Goal: Task Accomplishment & Management: Manage account settings

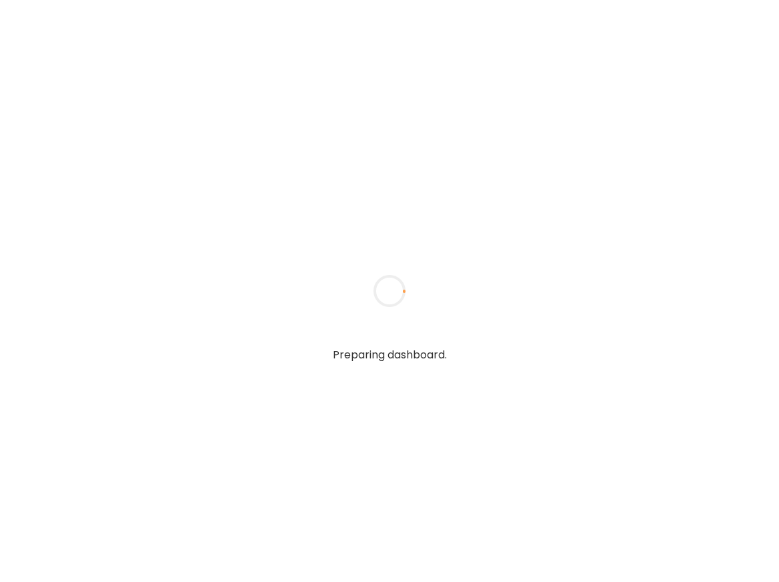
type input "**********"
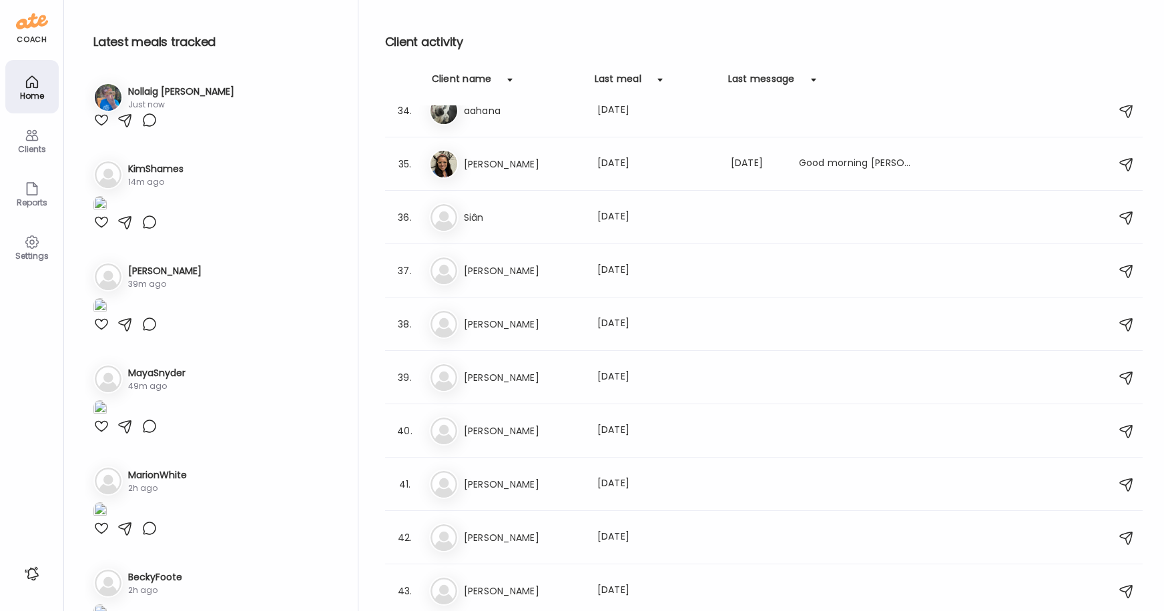
scroll to position [2584, 0]
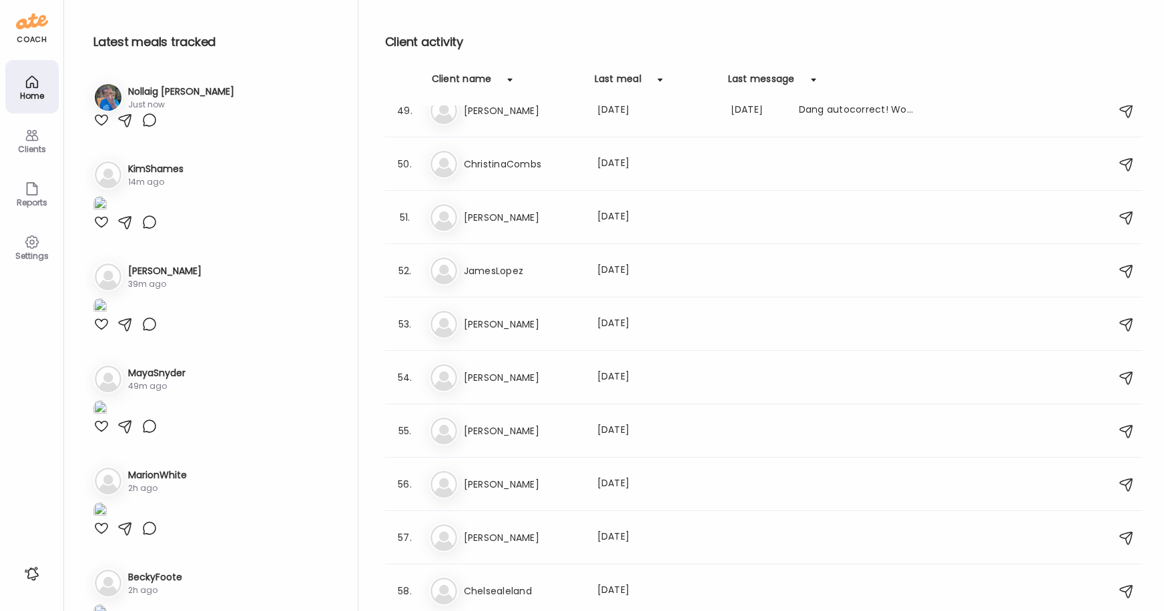
type input "**********"
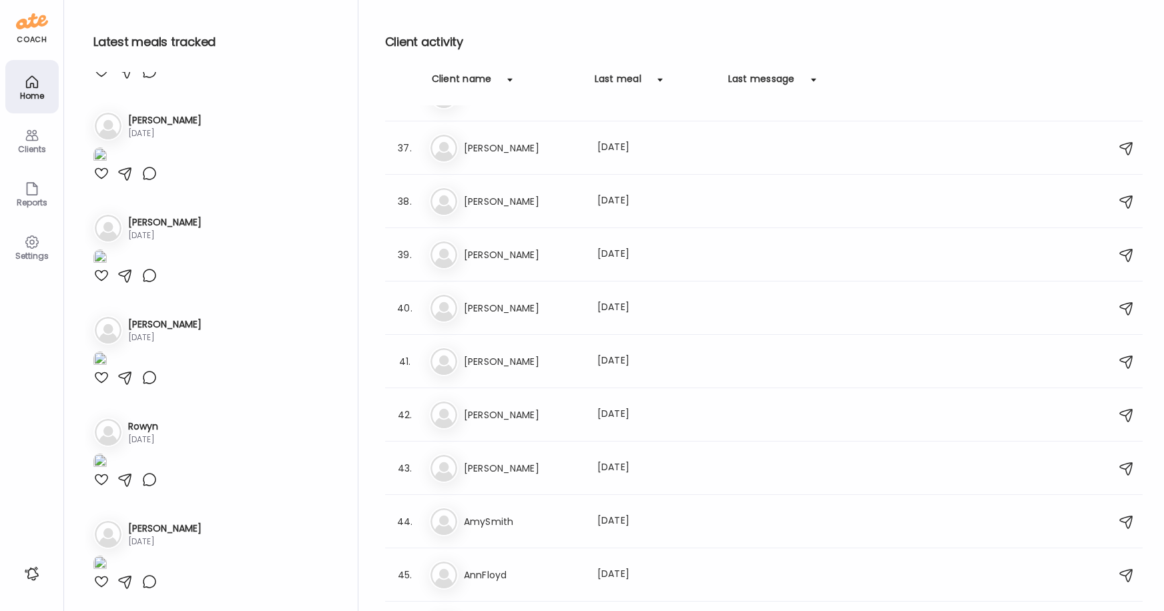
scroll to position [464, 0]
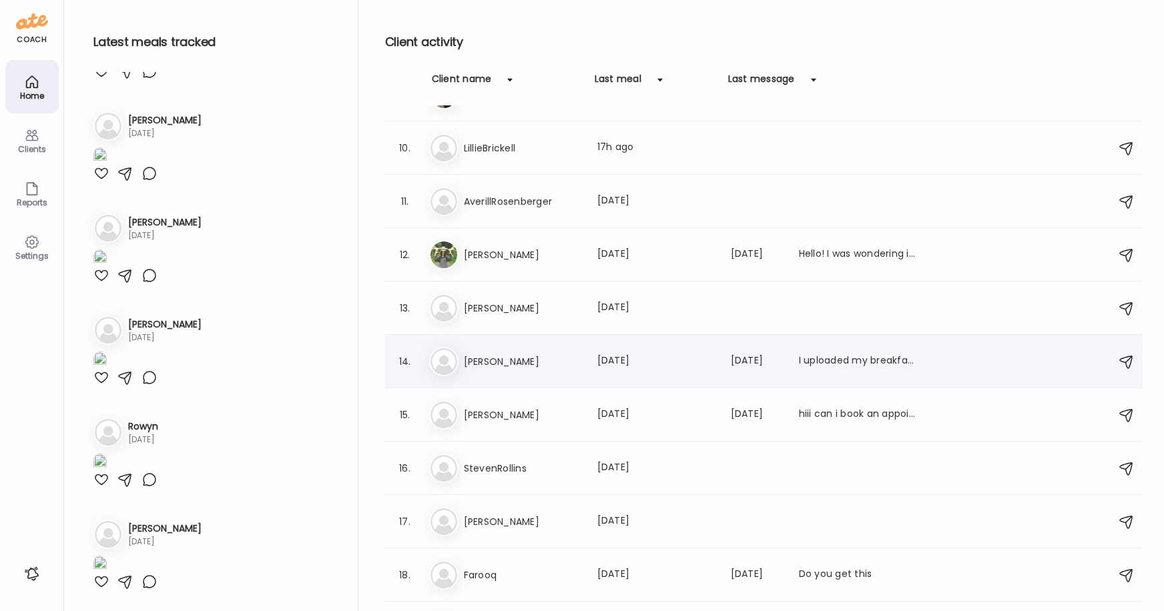
click at [635, 377] on div "14. Ka Katie Last meal: 2d ago Last message: 84d ago I uploaded my breakfast bu…" at bounding box center [763, 361] width 757 height 53
click at [613, 358] on div "Last meal: 2d ago" at bounding box center [655, 362] width 117 height 16
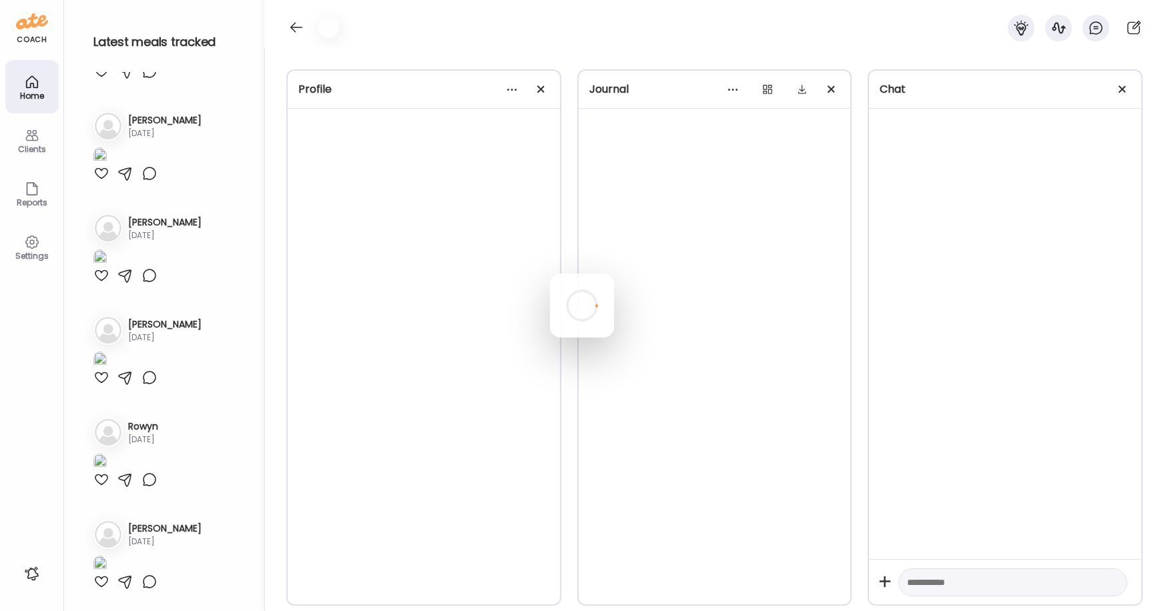
click at [613, 338] on div at bounding box center [582, 306] width 64 height 64
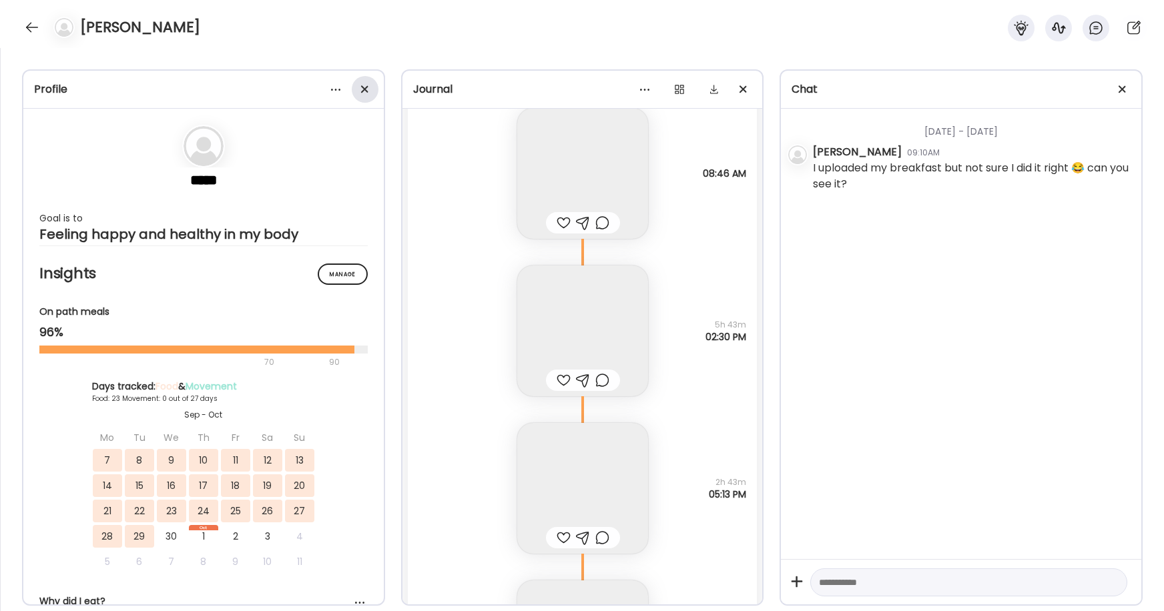
scroll to position [23267, 0]
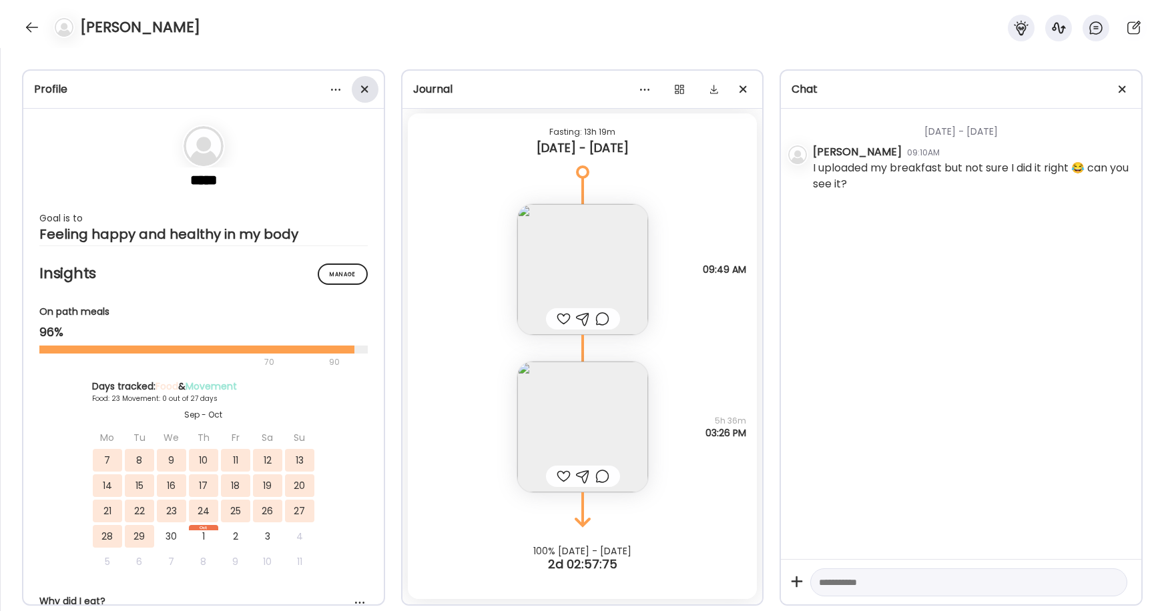
click at [367, 89] on div at bounding box center [365, 89] width 27 height 27
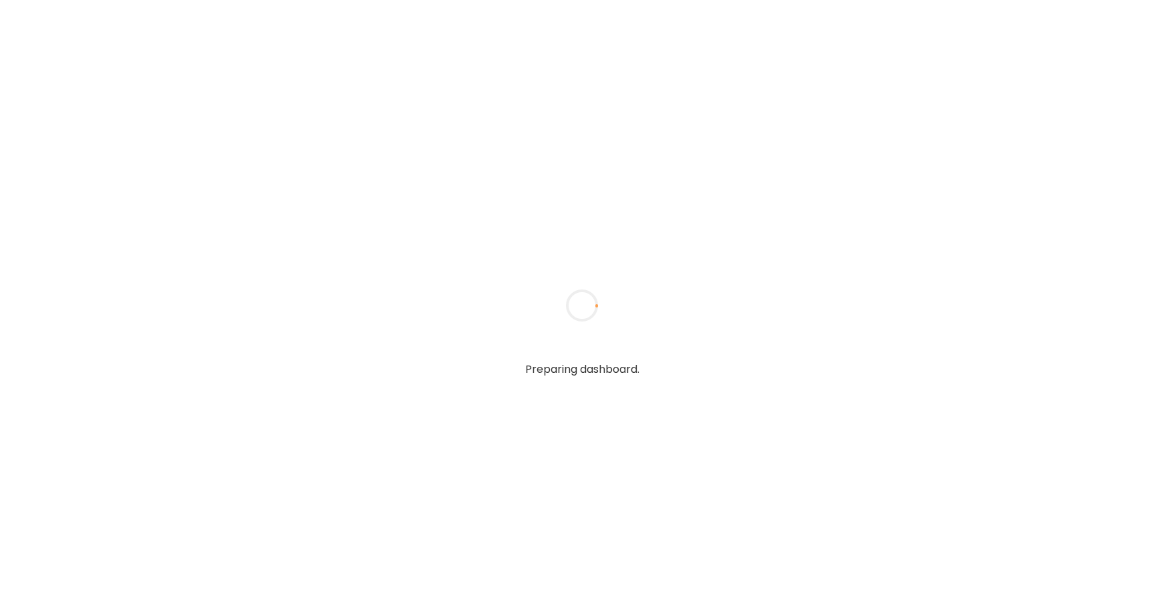
type input "**********"
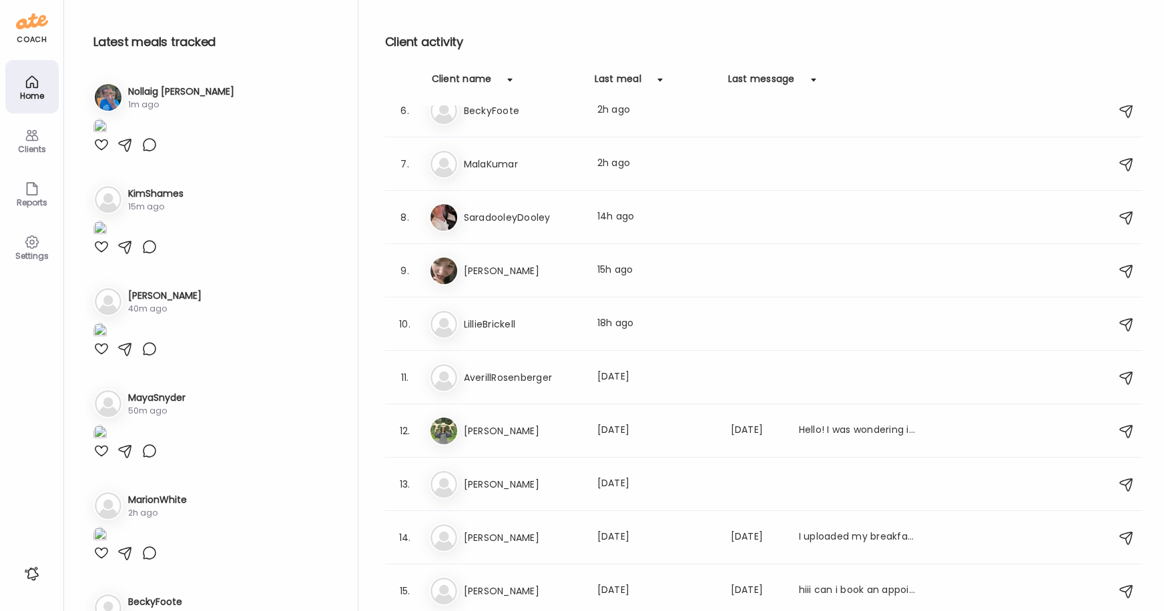
scroll to position [929, 0]
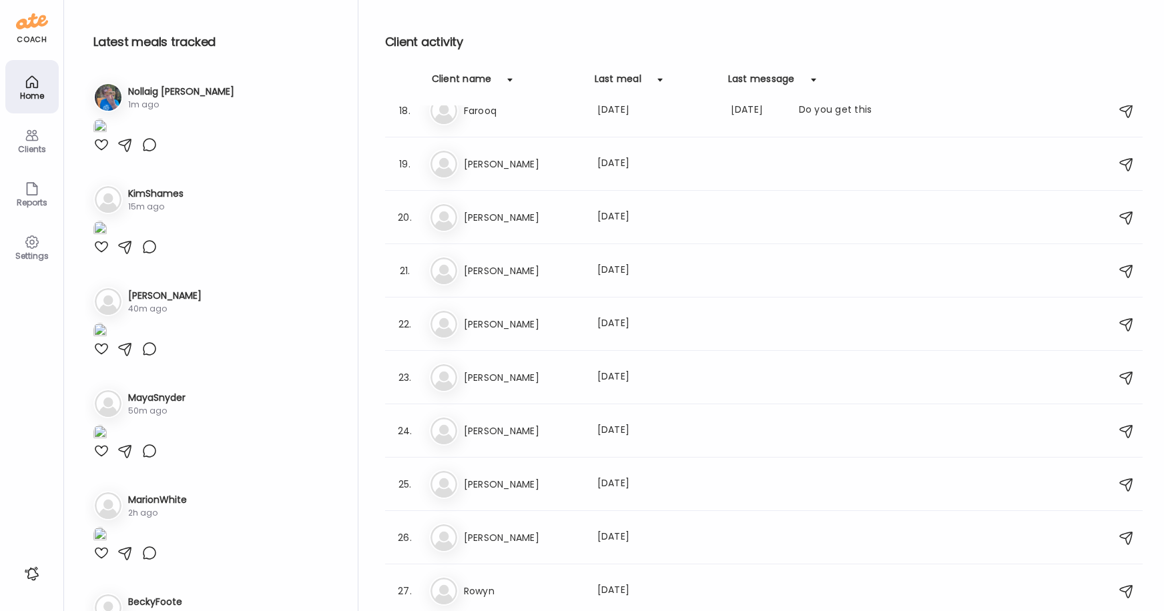
type input "**********"
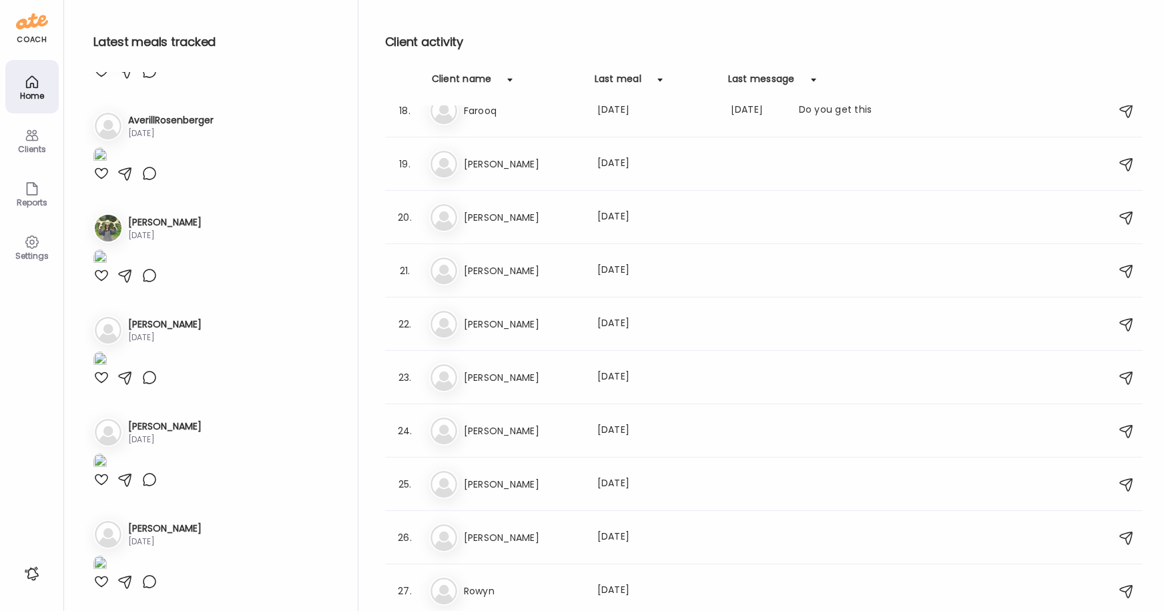
click at [41, 246] on div "Settings" at bounding box center [31, 246] width 53 height 53
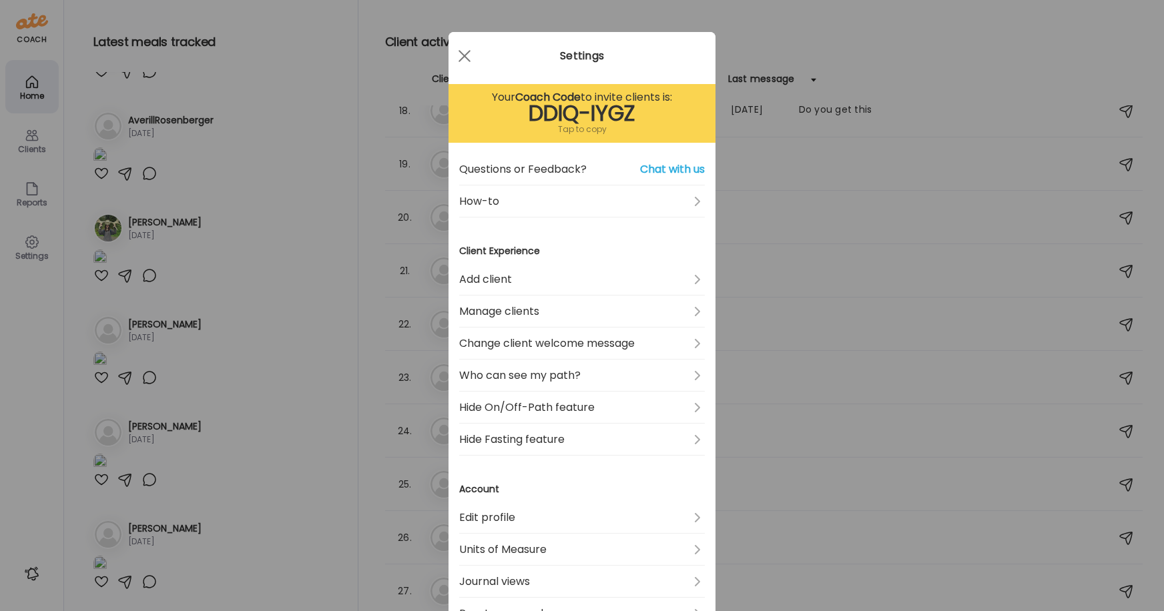
click at [587, 131] on div "Tap to copy" at bounding box center [582, 129] width 246 height 16
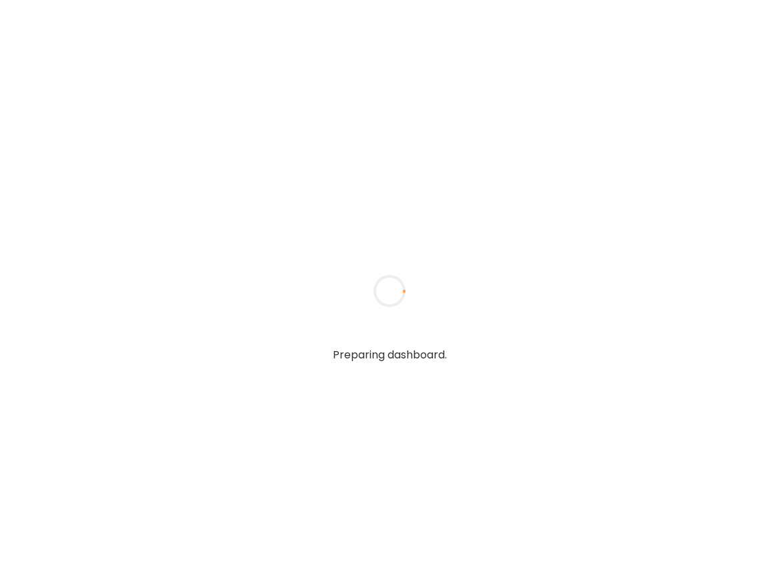
type input "**********"
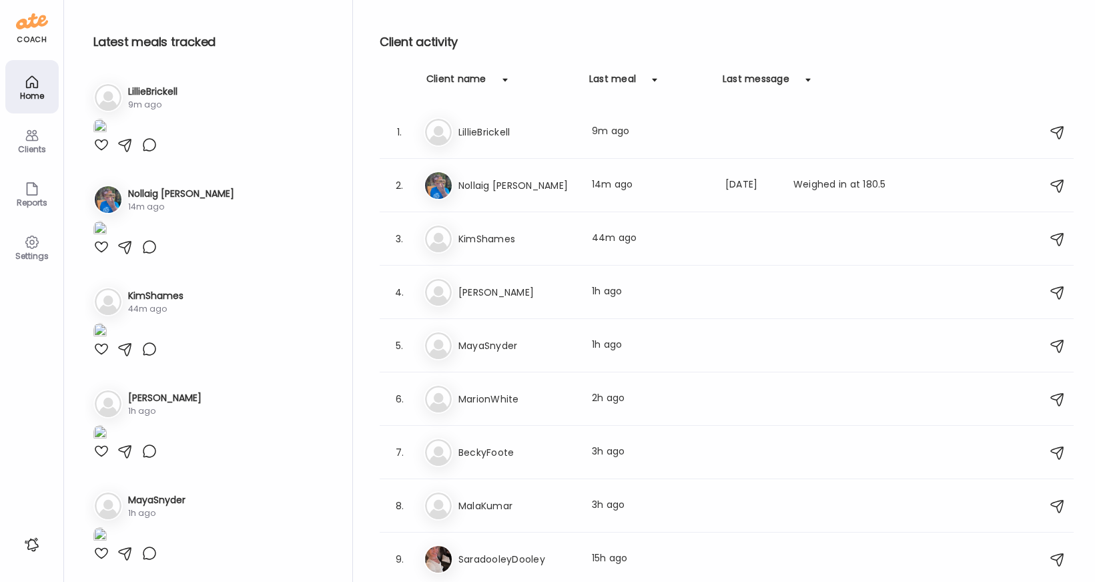
type input "**********"
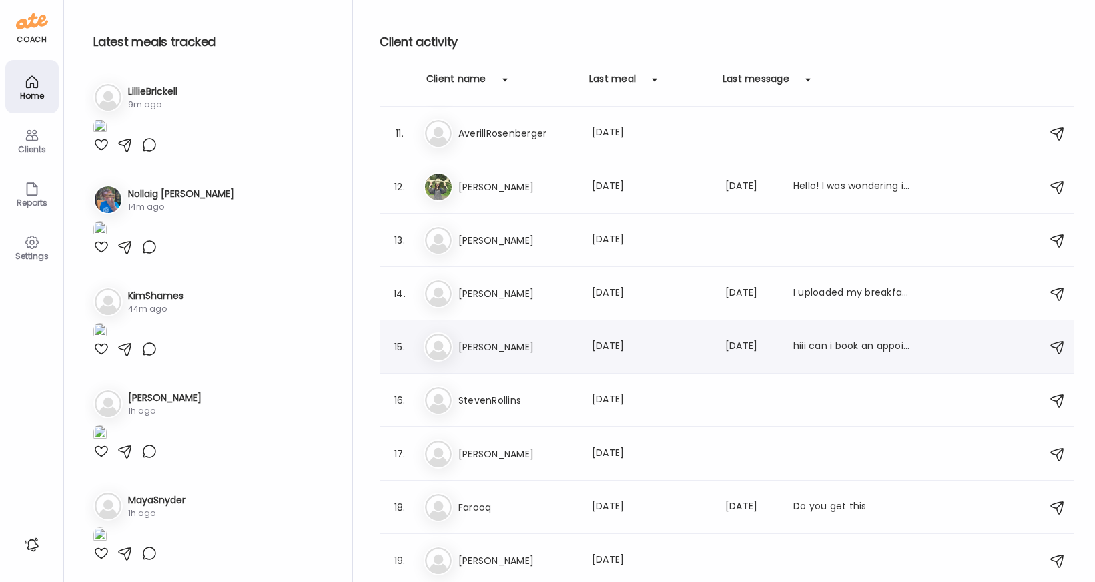
click at [542, 347] on h3 "[PERSON_NAME]" at bounding box center [516, 347] width 117 height 16
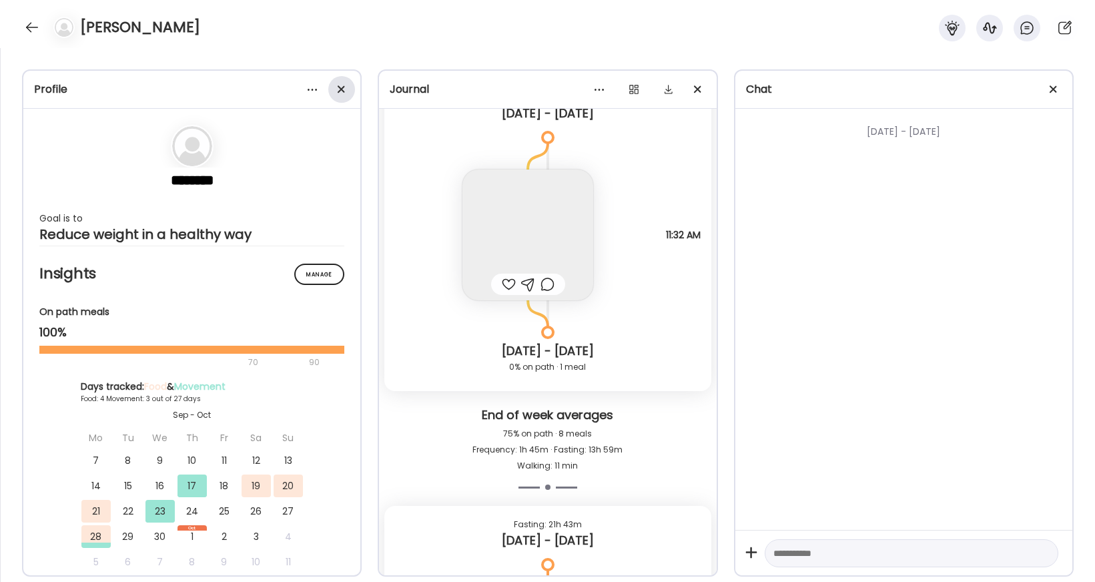
scroll to position [6065, 0]
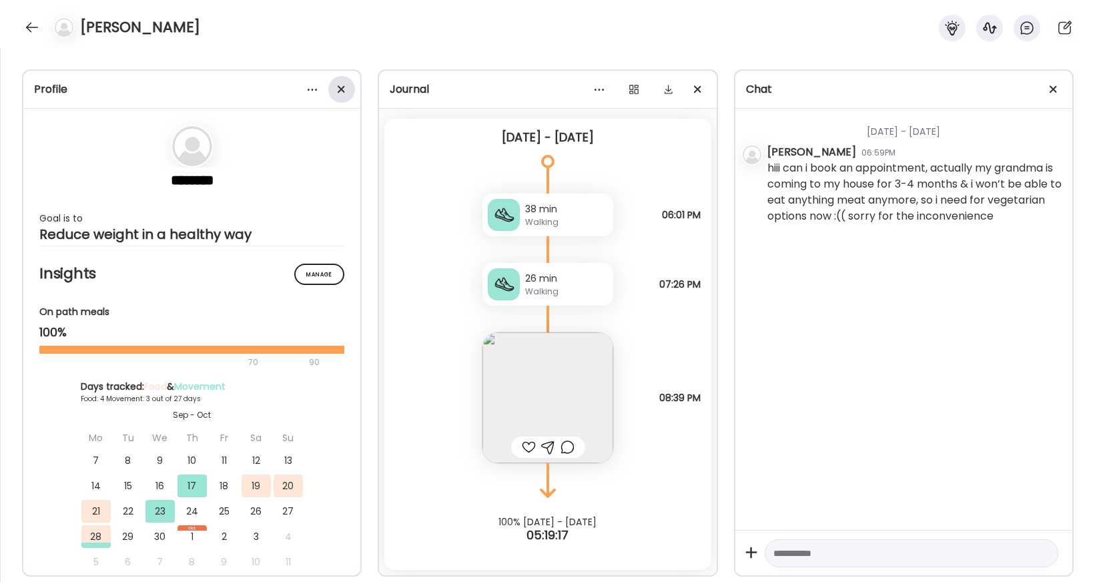
click at [352, 88] on div at bounding box center [341, 89] width 27 height 27
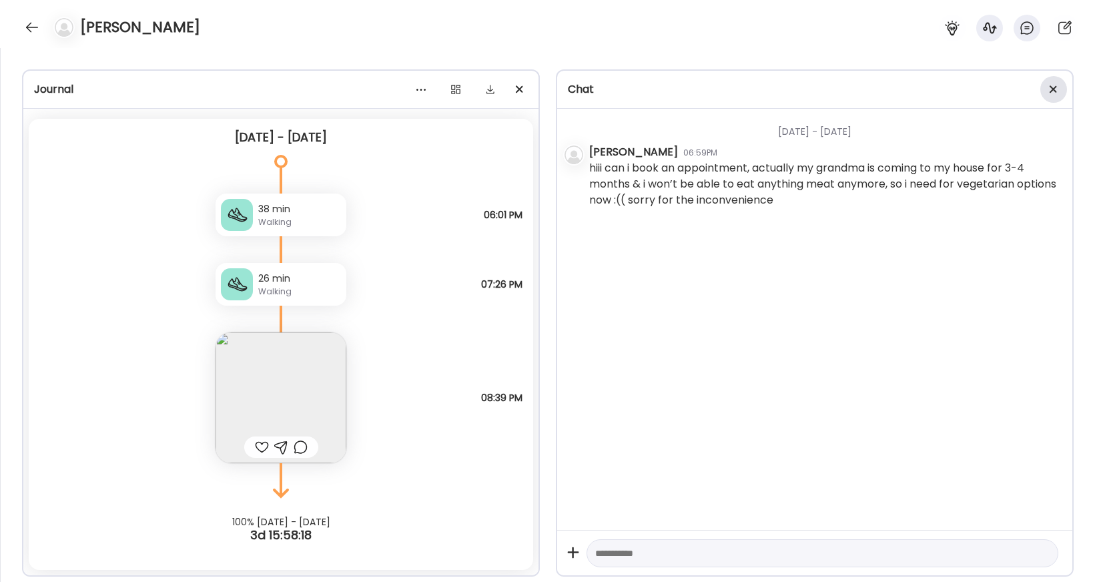
click at [779, 85] on div at bounding box center [1053, 89] width 27 height 27
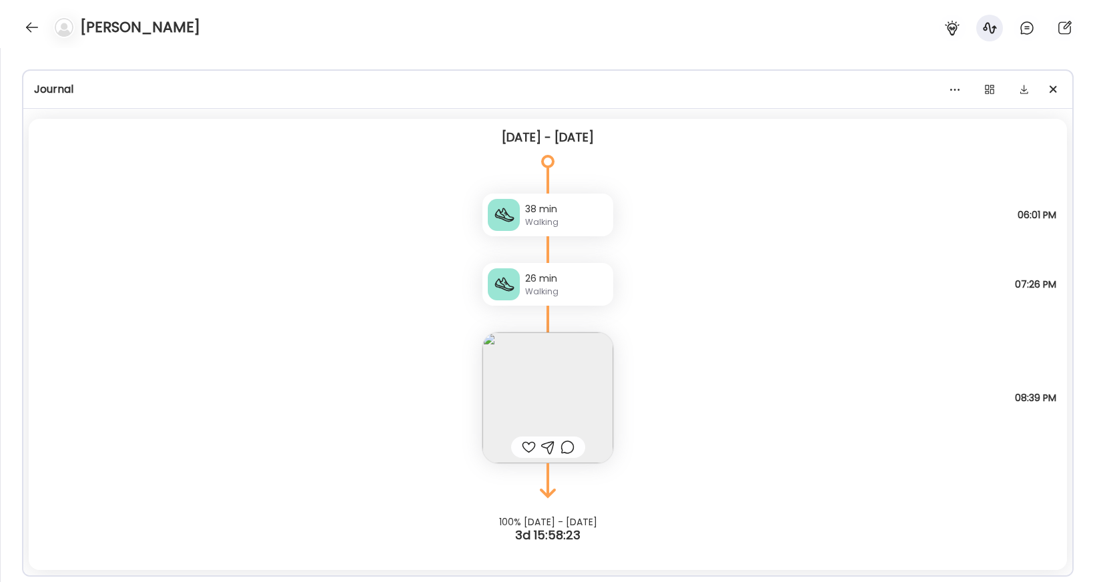
click at [581, 374] on img at bounding box center [547, 397] width 131 height 131
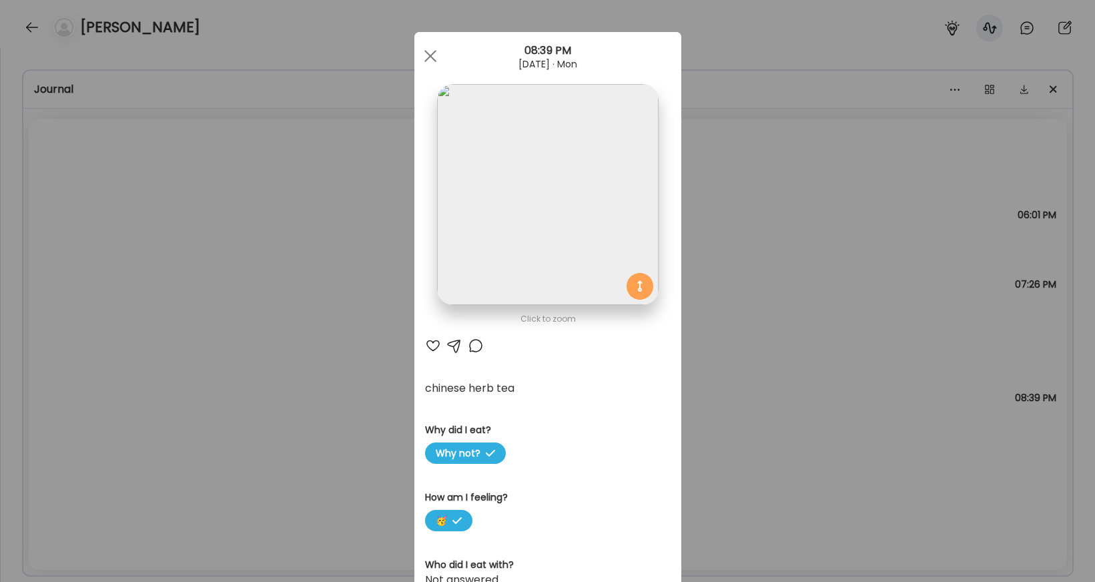
click at [711, 184] on div "Ate Coach Dashboard Wahoo! It’s official Take a moment to set up your Coach Pro…" at bounding box center [547, 291] width 1095 height 582
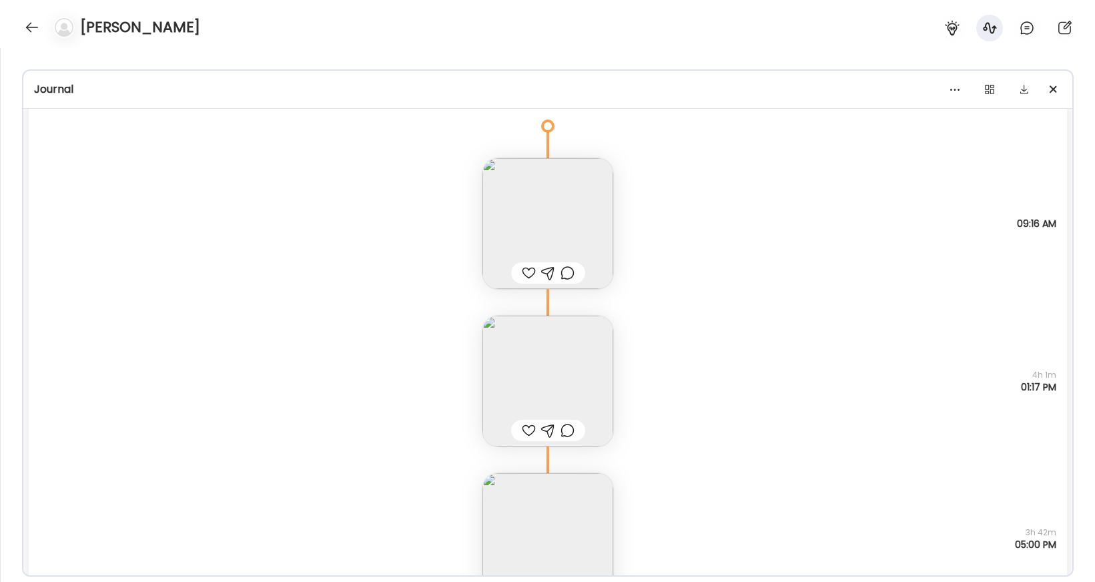
scroll to position [4979, 0]
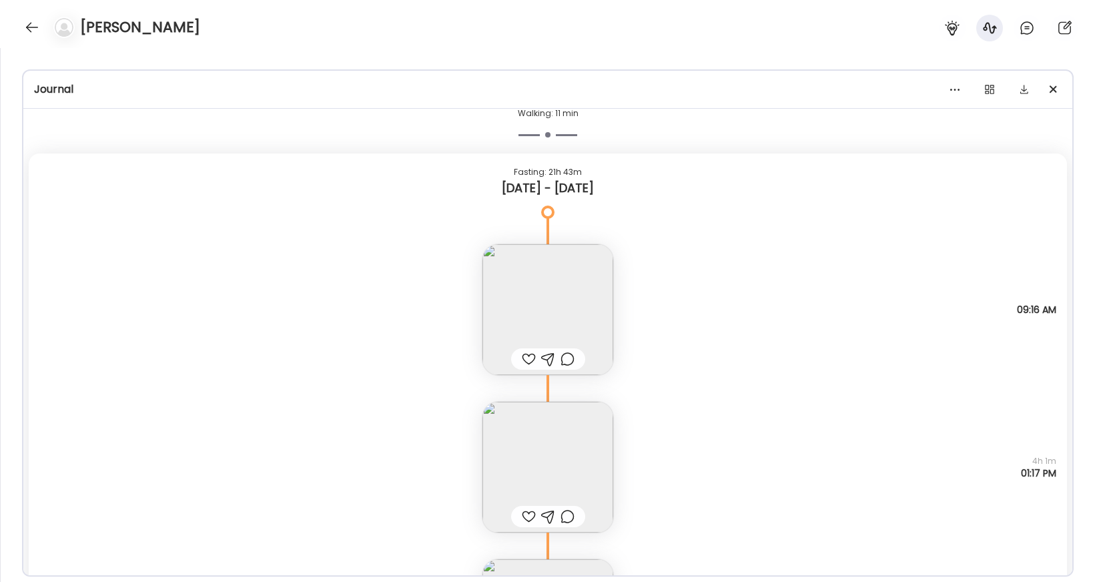
click at [588, 292] on img at bounding box center [547, 309] width 131 height 131
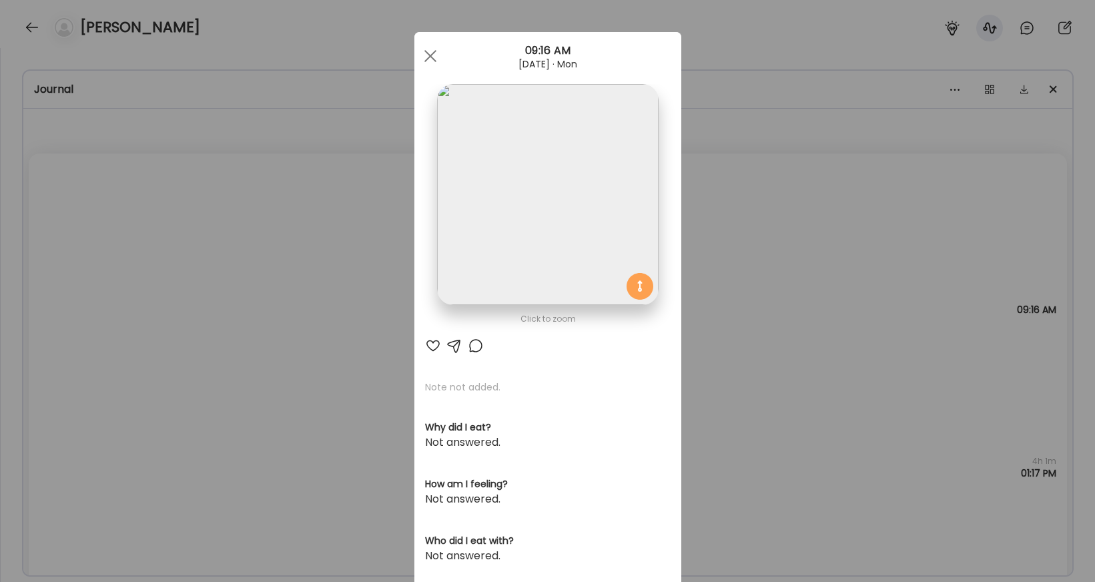
click at [634, 188] on img at bounding box center [547, 194] width 221 height 221
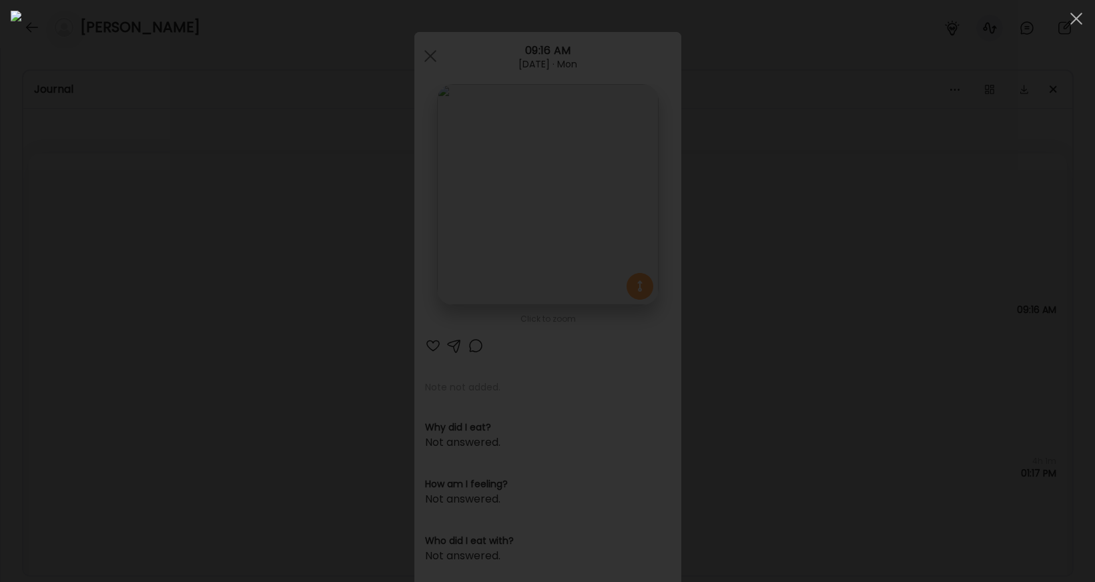
click at [779, 384] on div at bounding box center [548, 291] width 1074 height 561
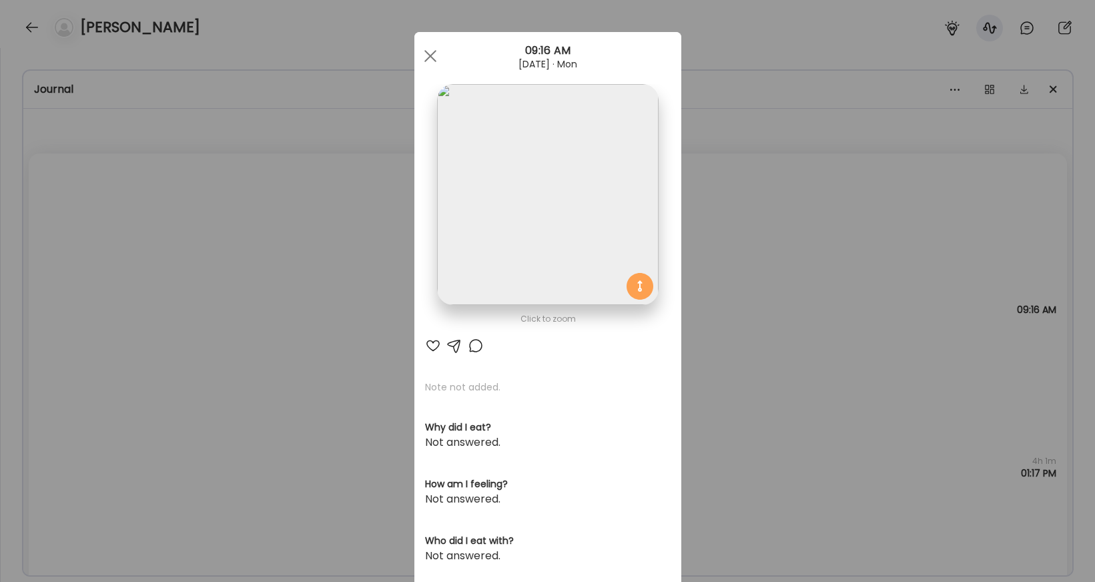
click at [723, 370] on div "Ate Coach Dashboard Wahoo! It’s official Take a moment to set up your Coach Pro…" at bounding box center [547, 291] width 1095 height 582
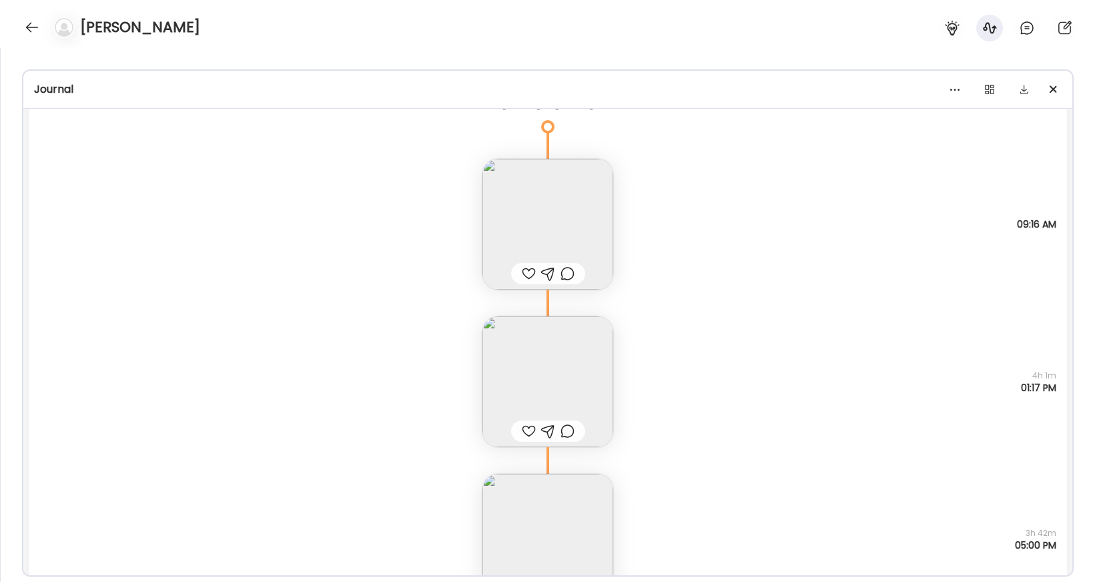
scroll to position [5068, 0]
click at [585, 400] on img at bounding box center [547, 377] width 131 height 131
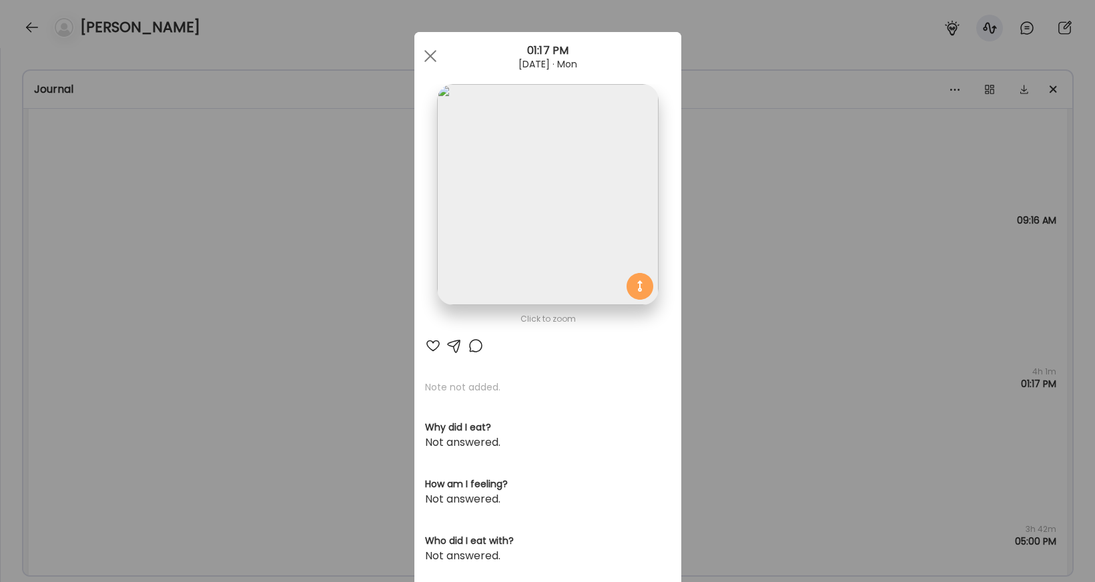
click at [586, 274] on img at bounding box center [547, 194] width 221 height 221
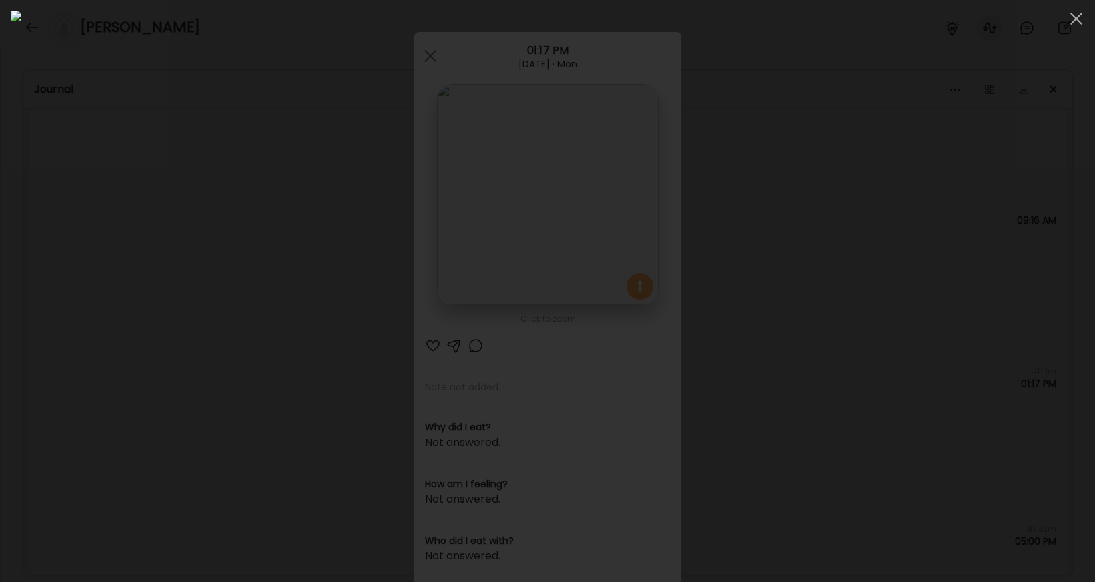
click at [779, 260] on div at bounding box center [548, 291] width 1074 height 561
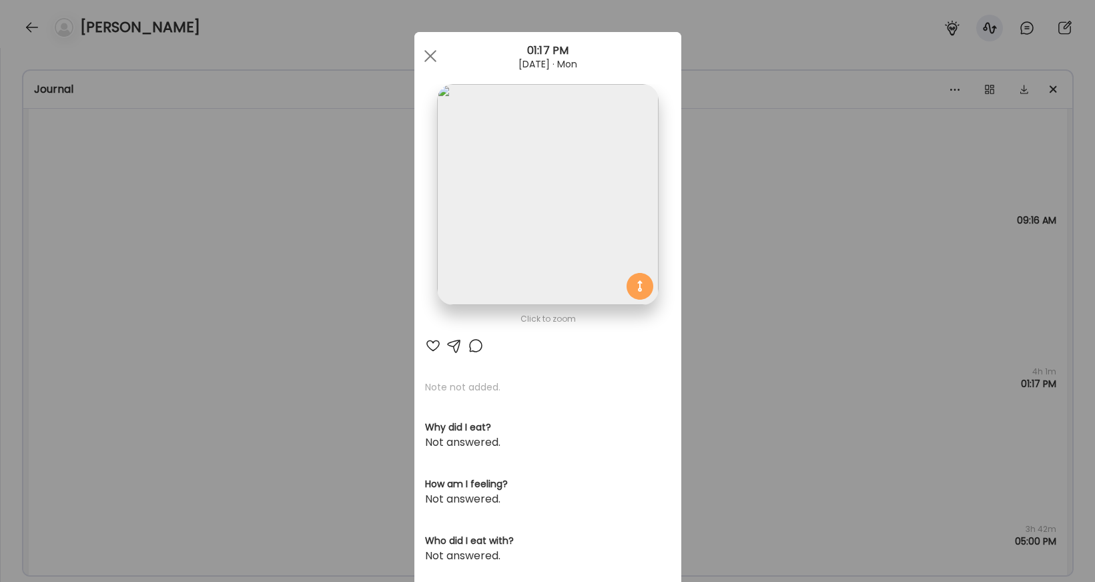
click at [582, 249] on img at bounding box center [547, 194] width 221 height 221
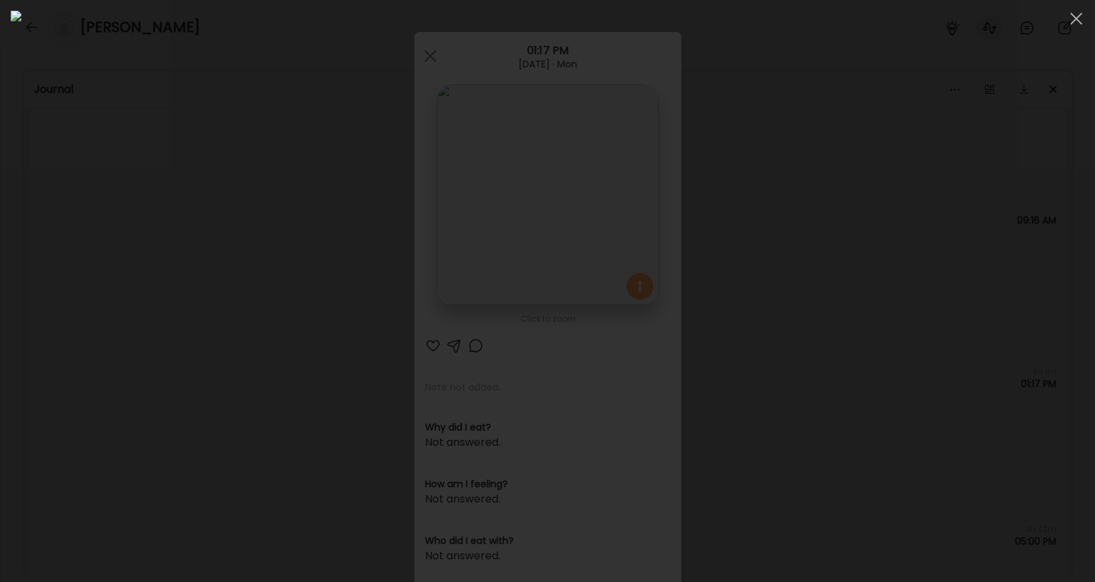
click at [779, 382] on div at bounding box center [548, 291] width 1074 height 561
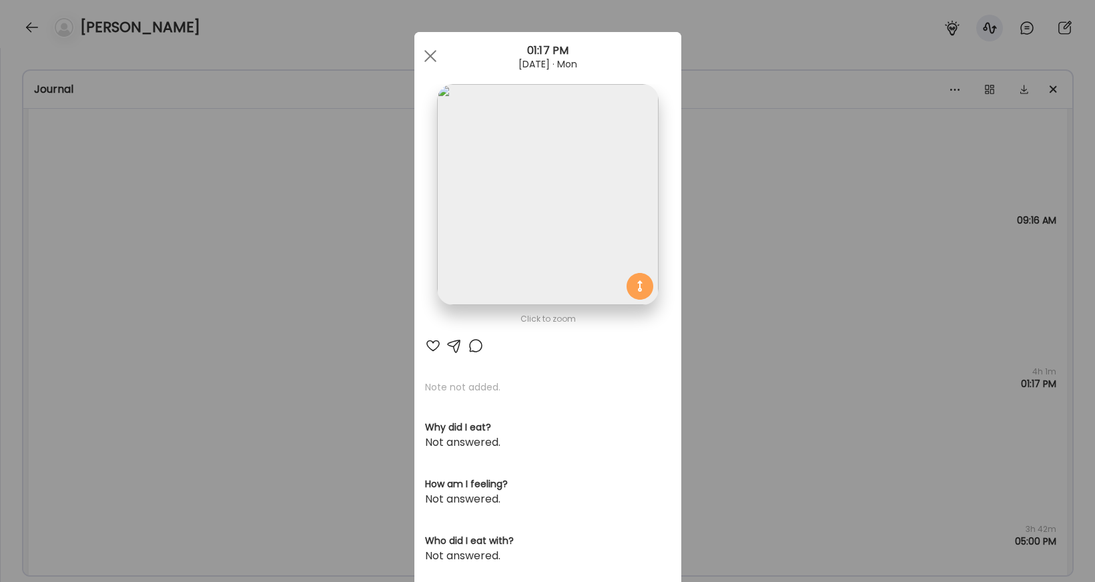
click at [745, 327] on div "Ate Coach Dashboard Wahoo! It’s official Take a moment to set up your Coach Pro…" at bounding box center [547, 291] width 1095 height 582
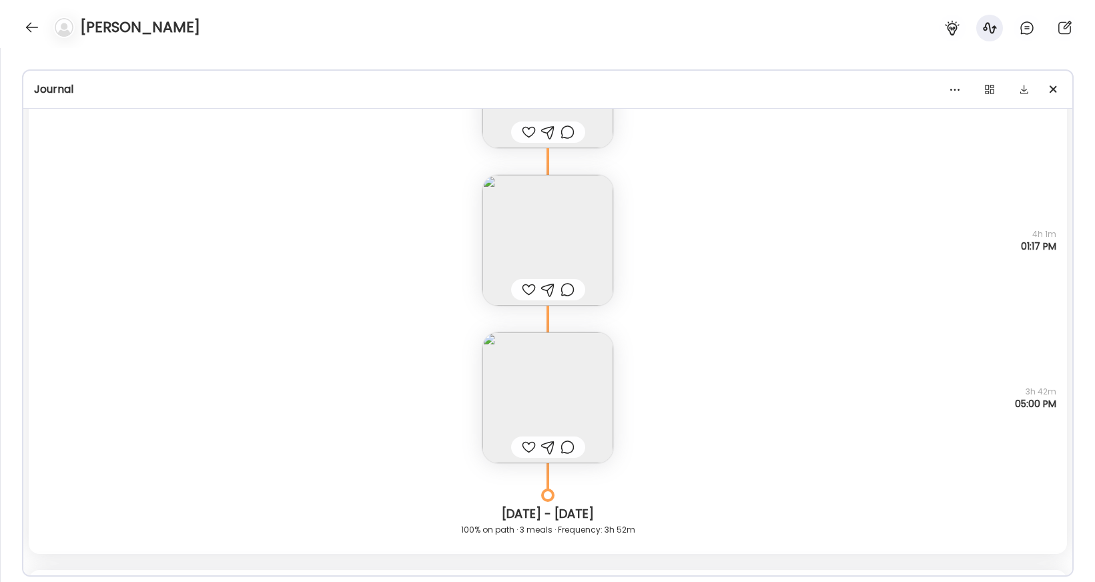
scroll to position [5219, 0]
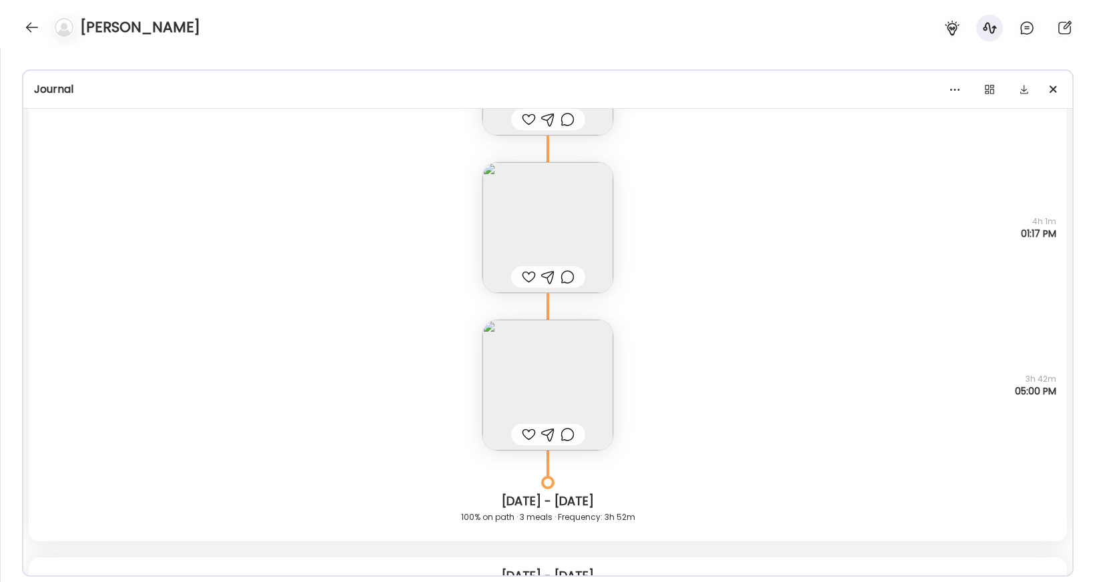
click at [543, 390] on img at bounding box center [547, 385] width 131 height 131
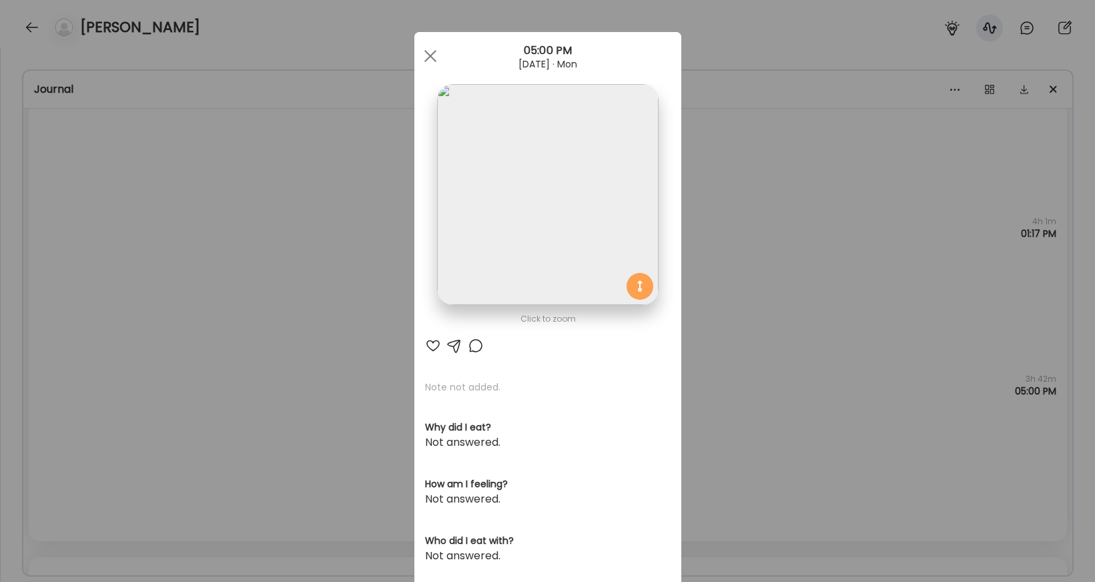
click at [586, 207] on img at bounding box center [547, 194] width 221 height 221
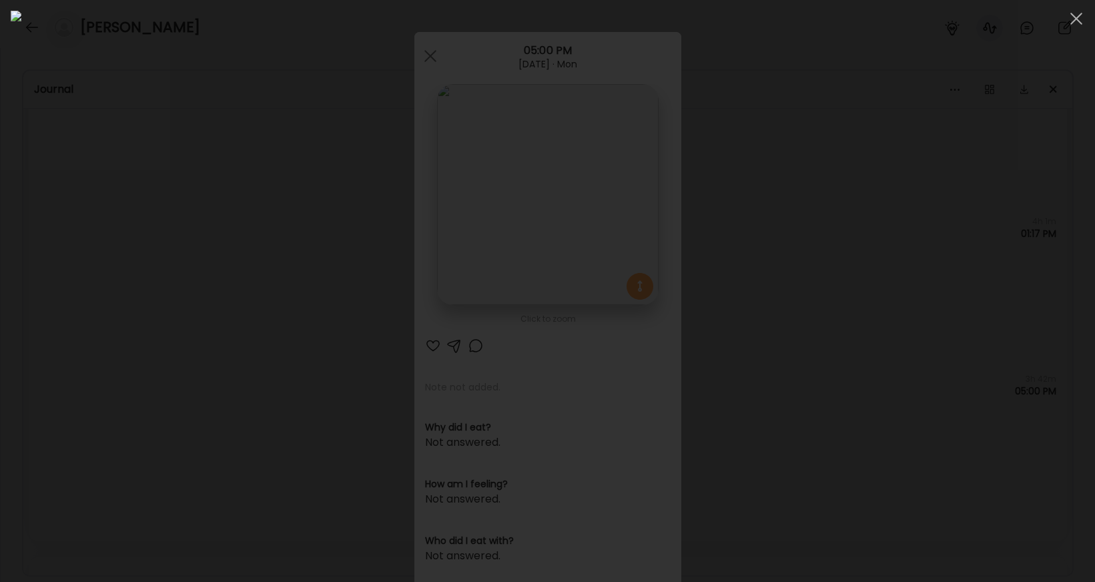
click at [779, 343] on div at bounding box center [548, 291] width 1074 height 561
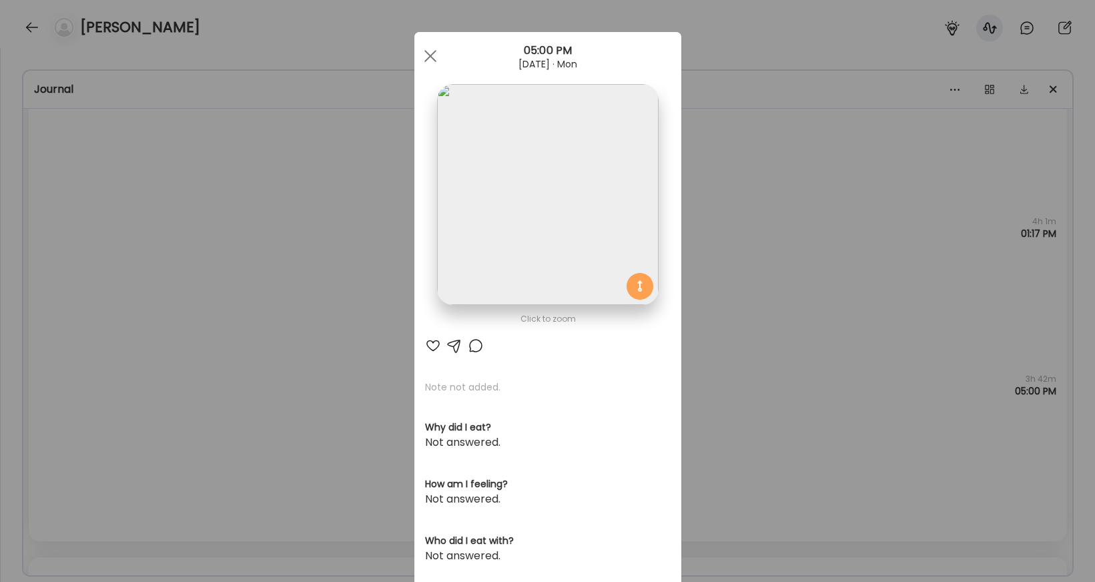
click at [771, 366] on div "Ate Coach Dashboard Wahoo! It’s official Take a moment to set up your Coach Pro…" at bounding box center [547, 291] width 1095 height 582
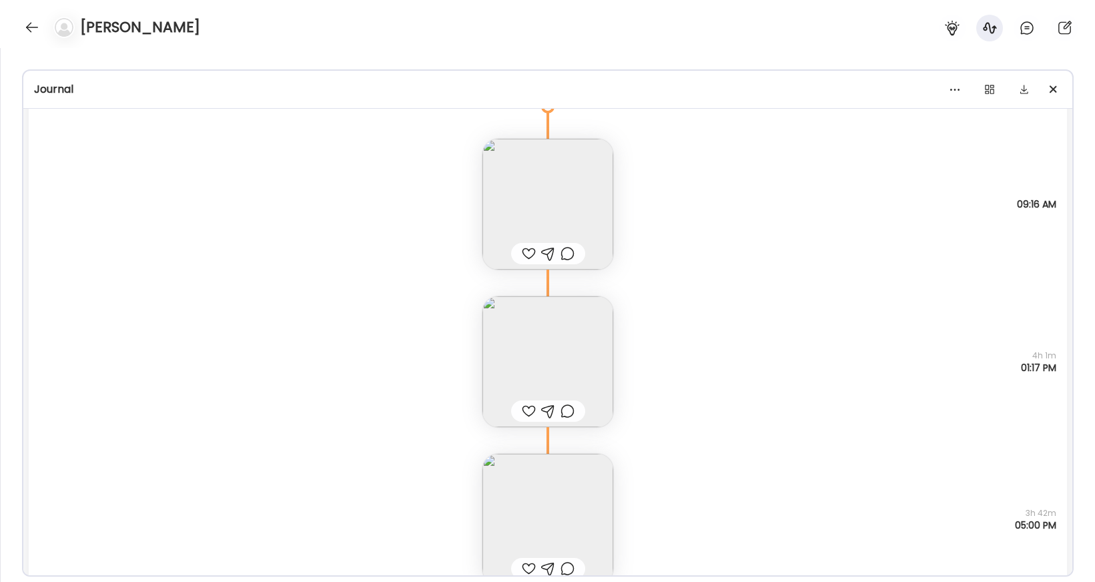
scroll to position [5085, 0]
click at [575, 178] on img at bounding box center [547, 203] width 131 height 131
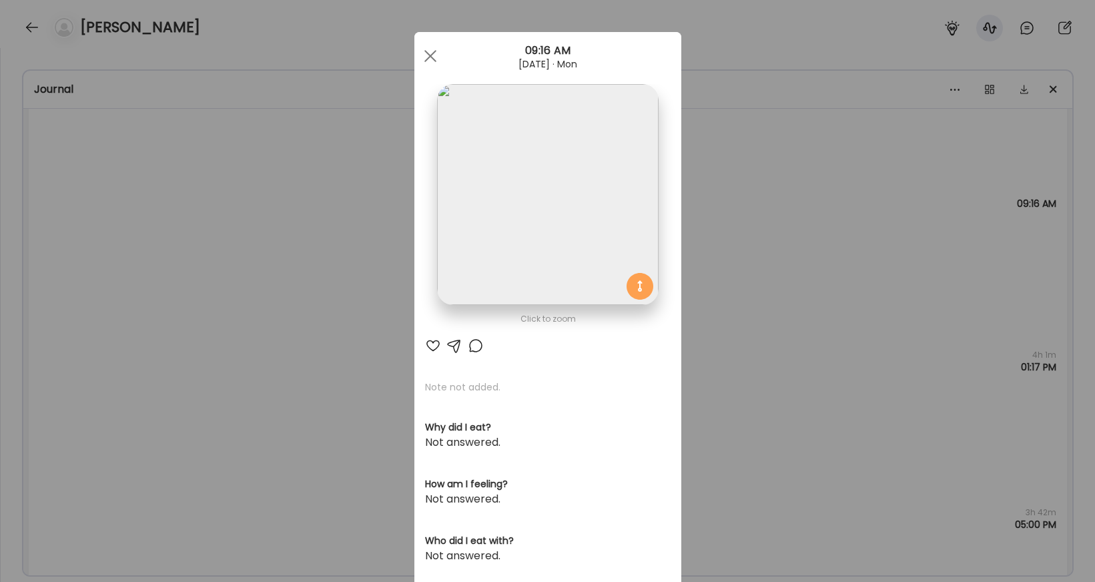
click at [587, 176] on img at bounding box center [547, 194] width 221 height 221
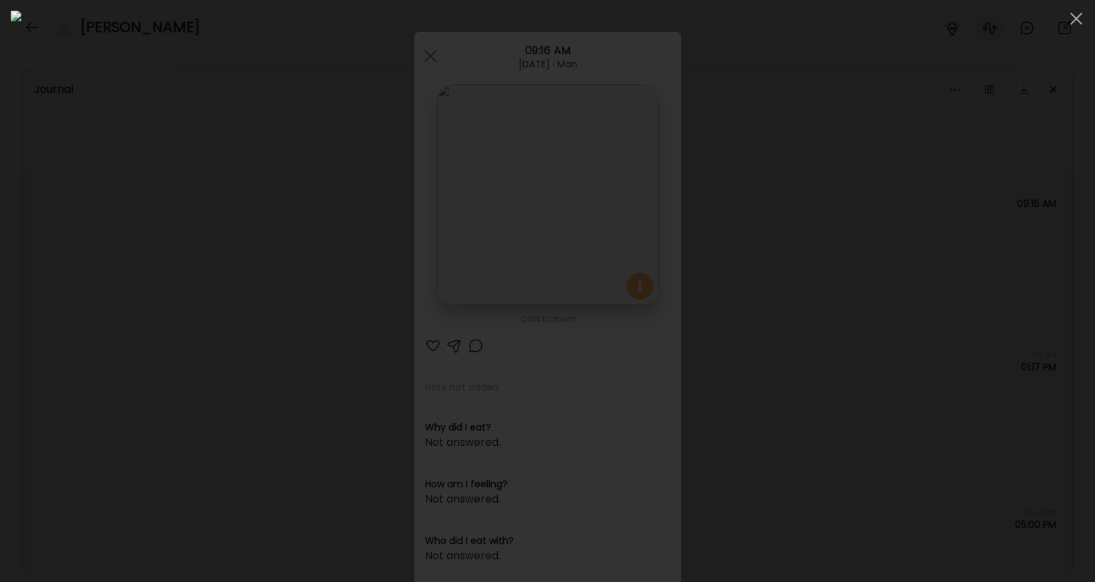
click at [779, 357] on div at bounding box center [548, 291] width 1074 height 561
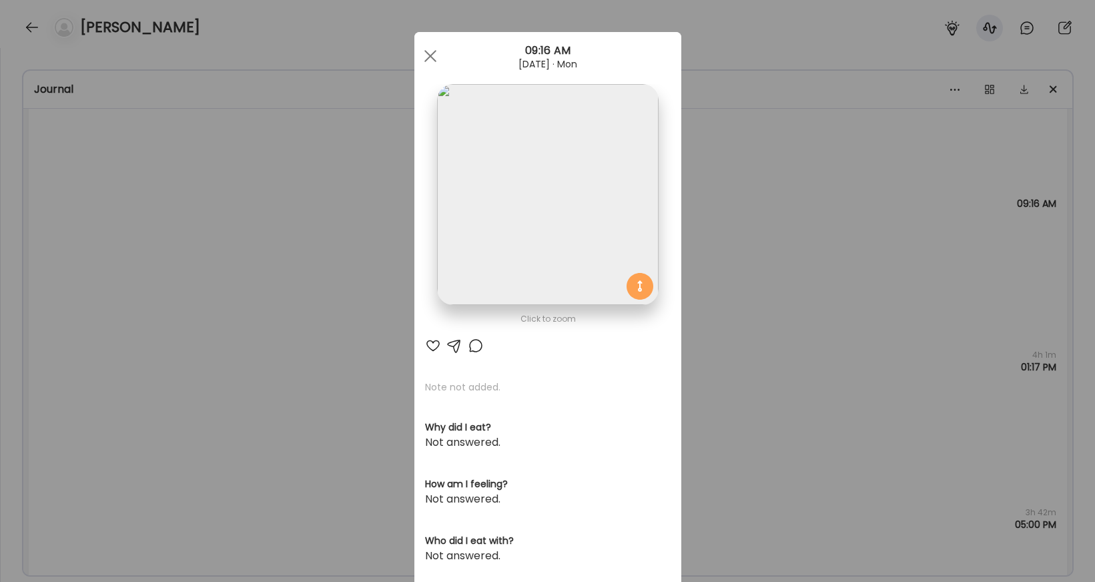
click at [779, 346] on div "Ate Coach Dashboard Wahoo! It’s official Take a moment to set up your Coach Pro…" at bounding box center [547, 291] width 1095 height 582
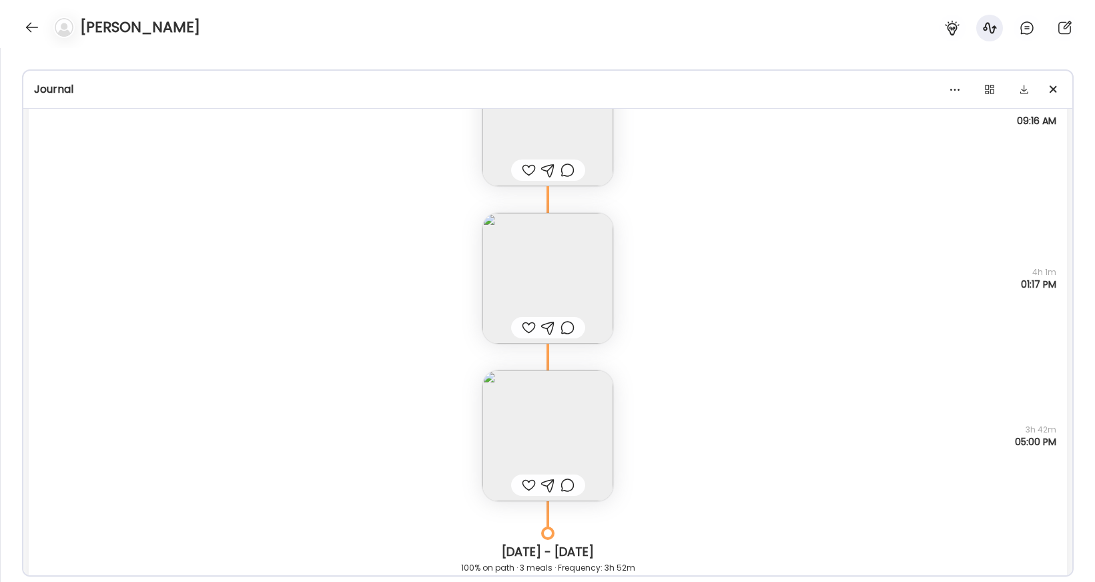
scroll to position [5185, 0]
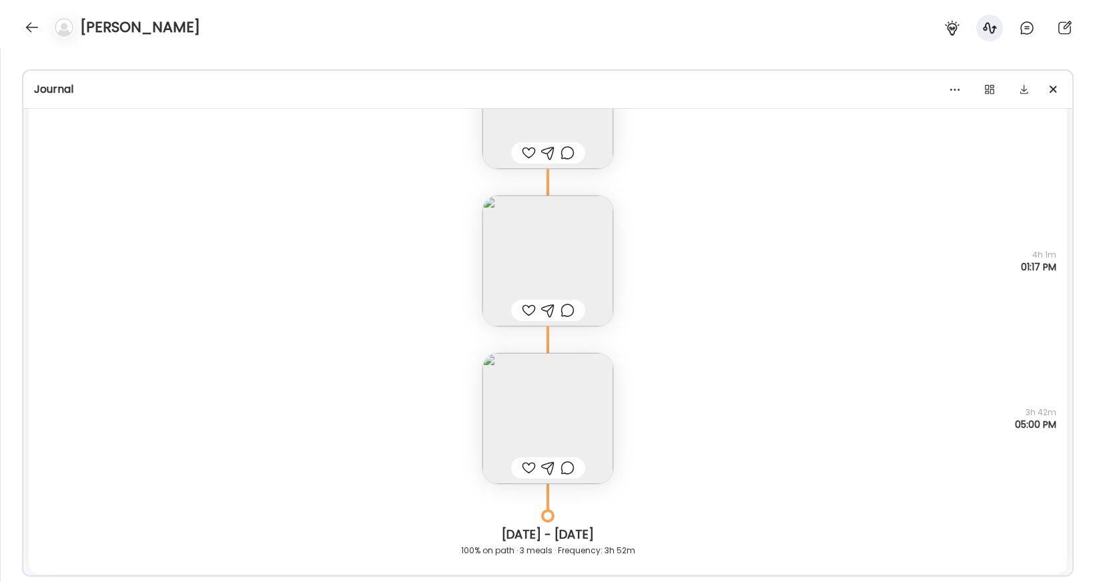
click at [587, 406] on img at bounding box center [547, 418] width 131 height 131
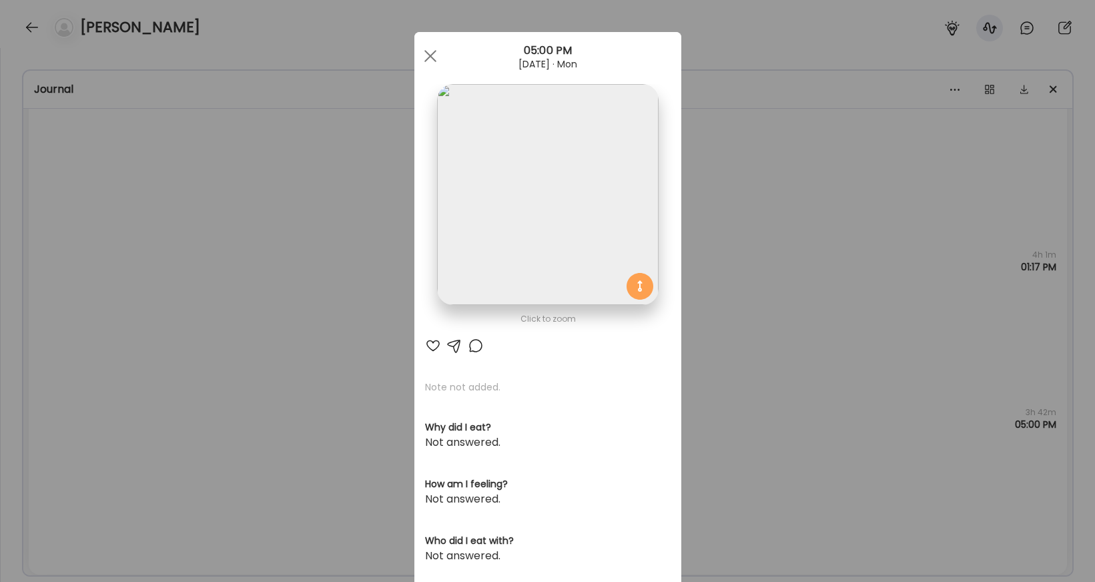
click at [547, 202] on img at bounding box center [547, 194] width 221 height 221
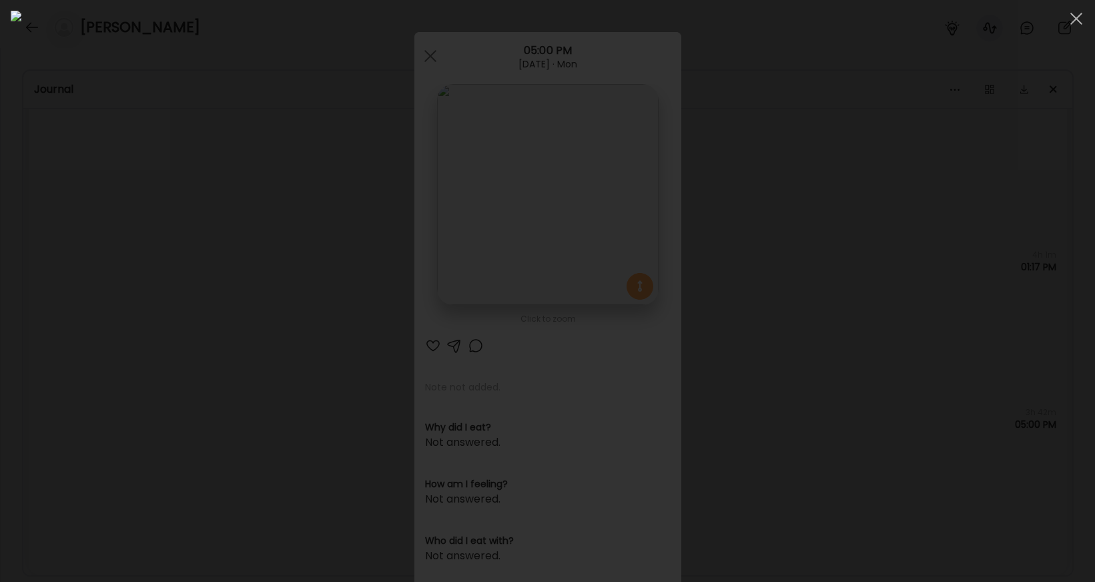
click at [779, 332] on div at bounding box center [548, 291] width 1074 height 561
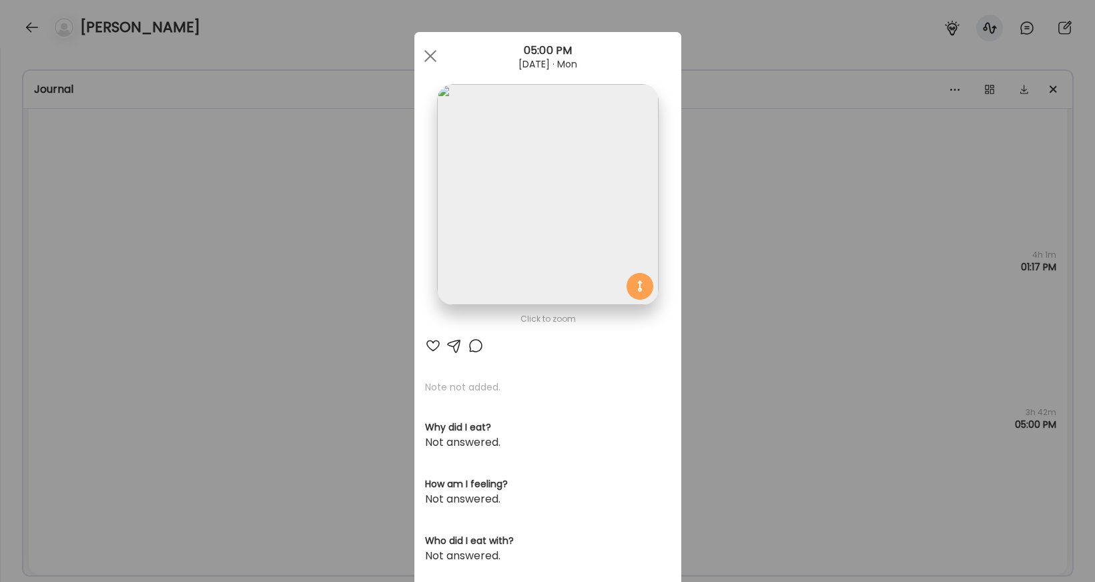
click at [779, 330] on div "Ate Coach Dashboard Wahoo! It’s official Take a moment to set up your Coach Pro…" at bounding box center [547, 291] width 1095 height 582
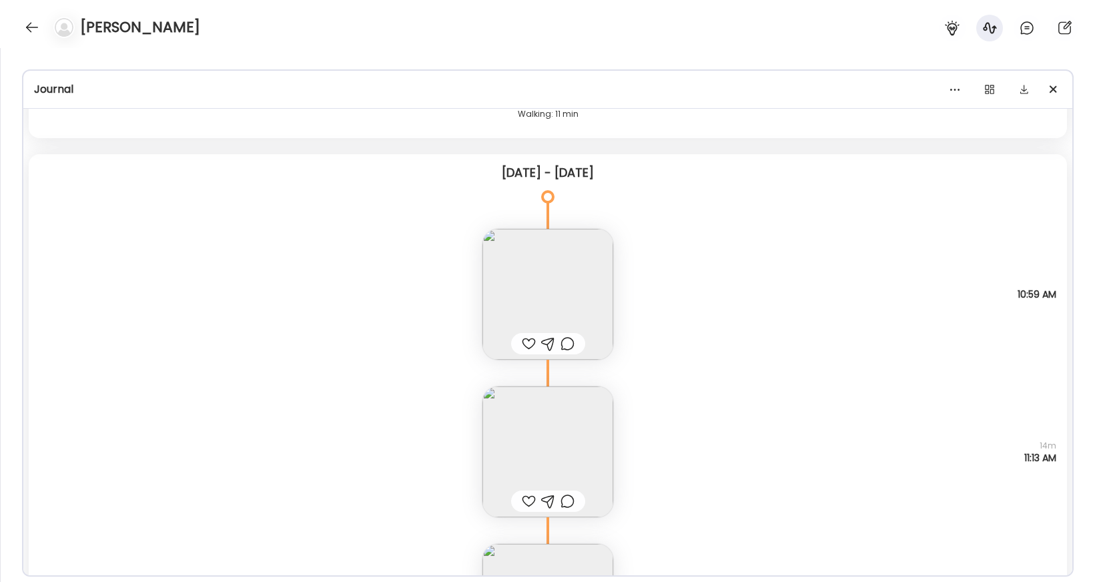
scroll to position [3369, 0]
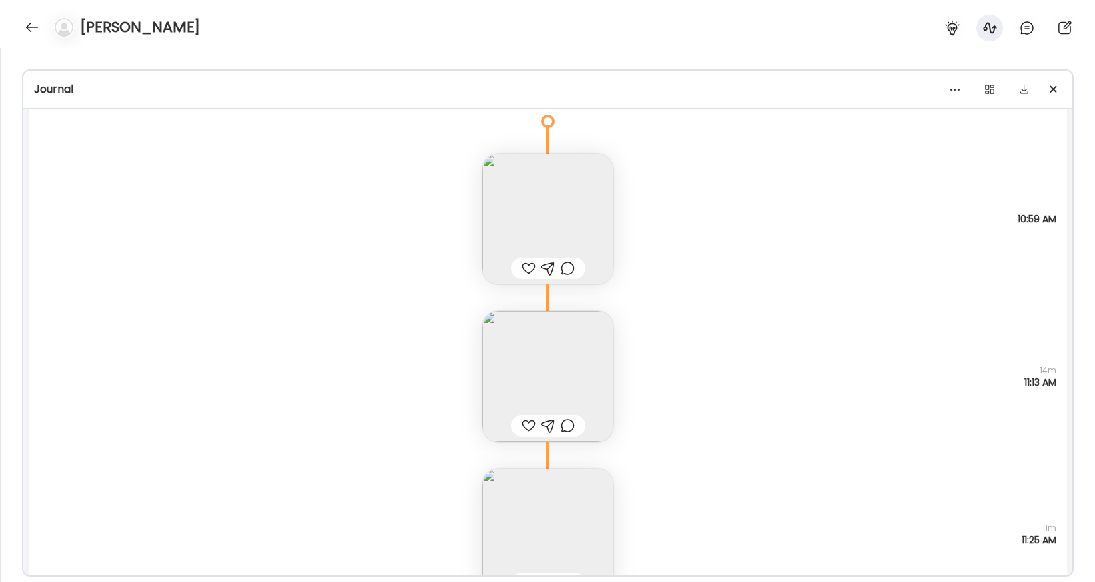
click at [569, 216] on img at bounding box center [547, 218] width 131 height 131
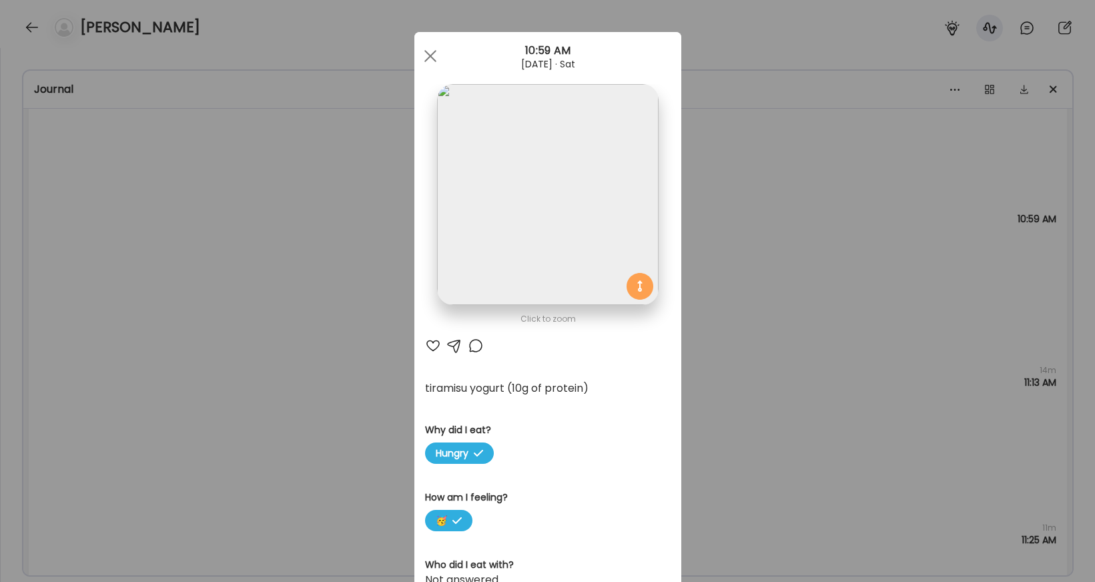
click at [620, 205] on img at bounding box center [547, 194] width 221 height 221
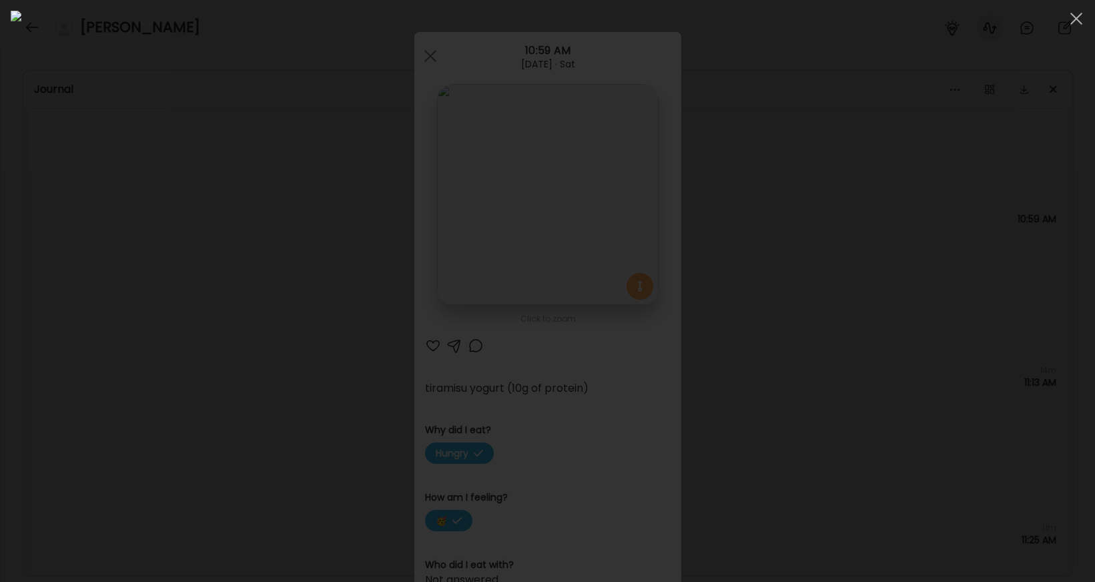
click at [779, 196] on div at bounding box center [548, 291] width 1074 height 561
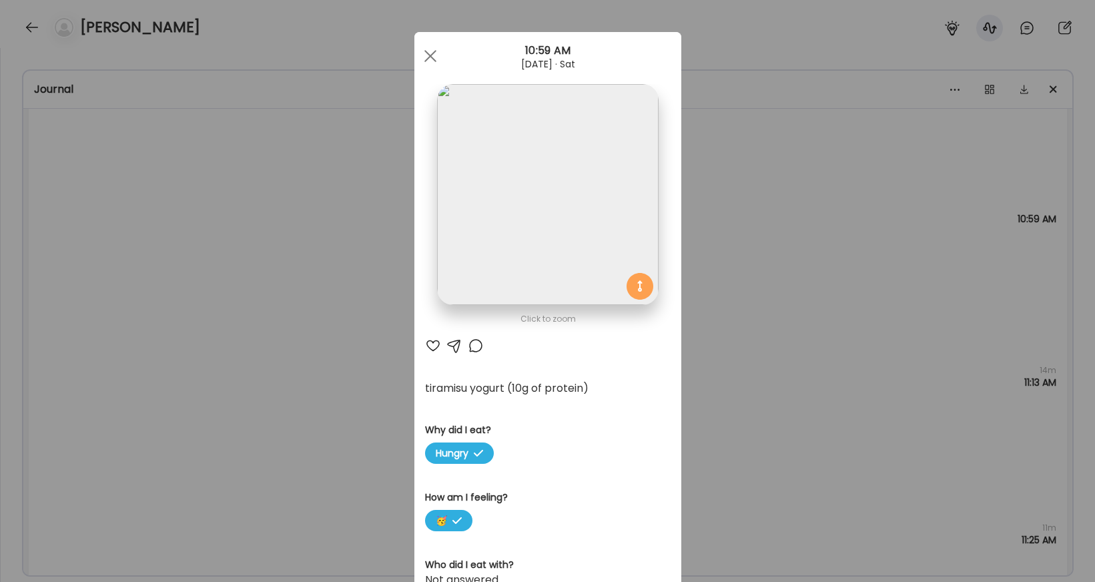
click at [779, 204] on div "Ate Coach Dashboard Wahoo! It’s official Take a moment to set up your Coach Pro…" at bounding box center [547, 291] width 1095 height 582
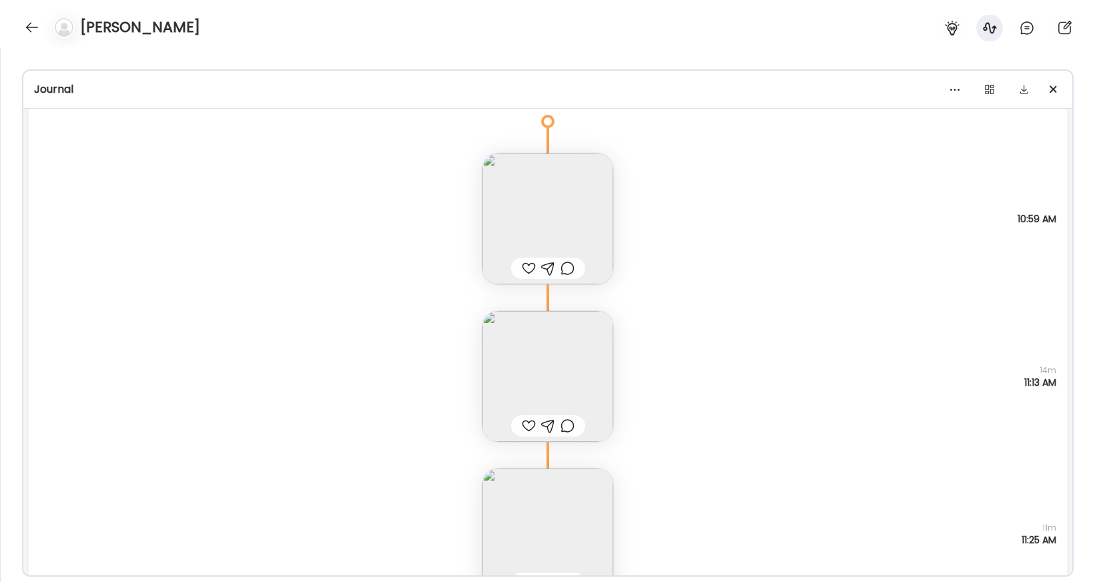
click at [599, 346] on img at bounding box center [547, 376] width 131 height 131
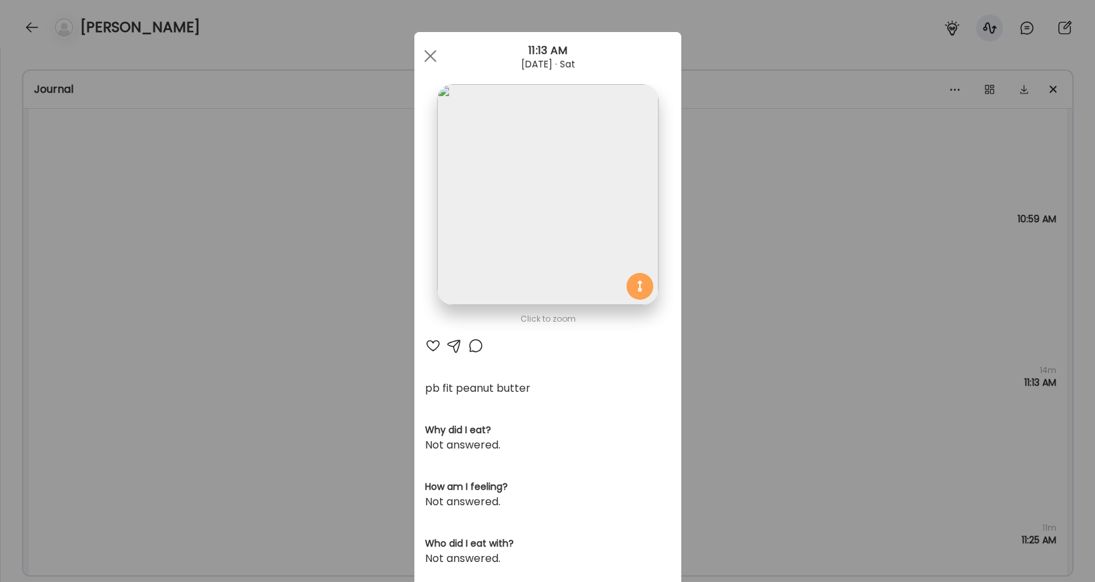
click at [581, 227] on img at bounding box center [547, 194] width 221 height 221
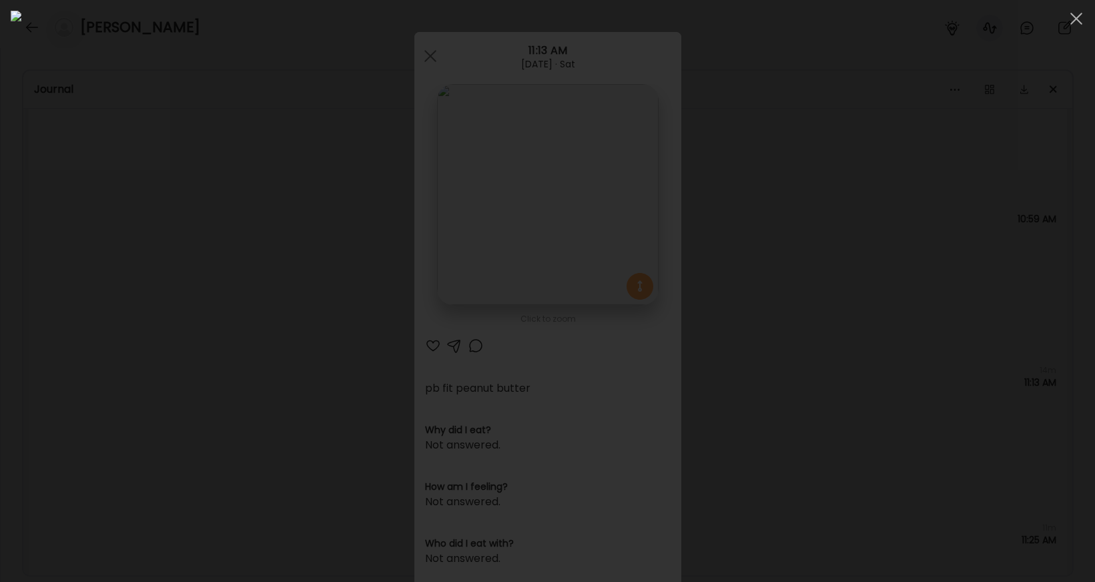
click at [779, 357] on div at bounding box center [548, 291] width 1074 height 561
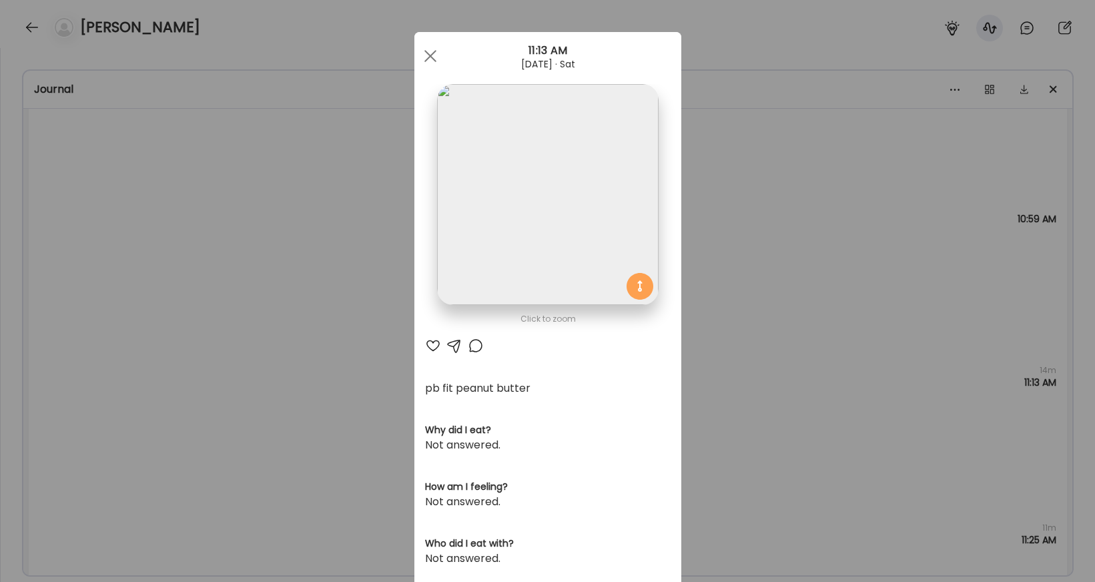
click at [779, 370] on div "Ate Coach Dashboard Wahoo! It’s official Take a moment to set up your Coach Pro…" at bounding box center [547, 291] width 1095 height 582
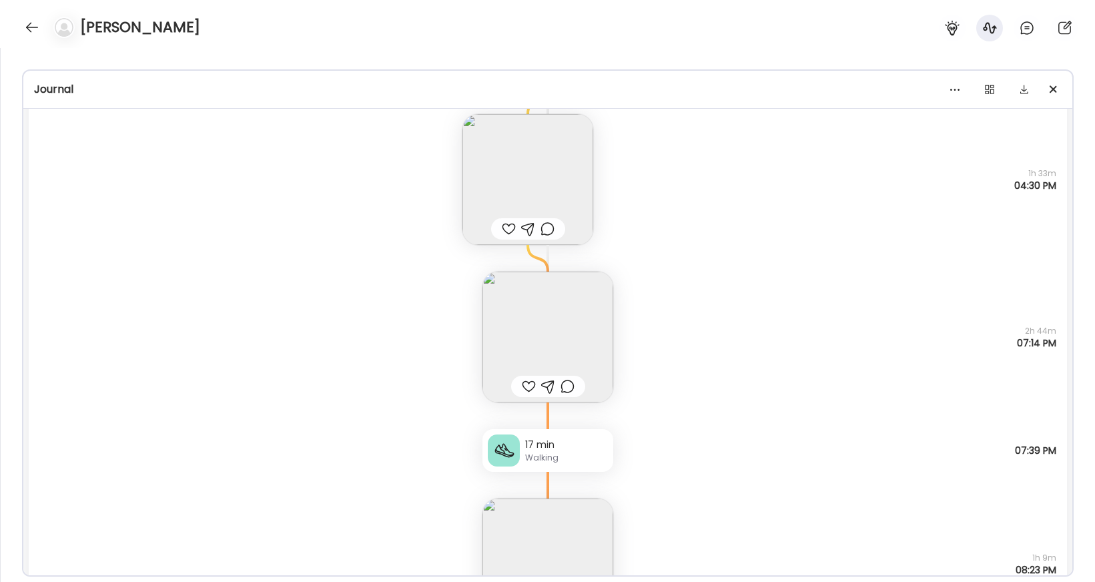
scroll to position [1712, 0]
click at [564, 350] on img at bounding box center [547, 339] width 131 height 131
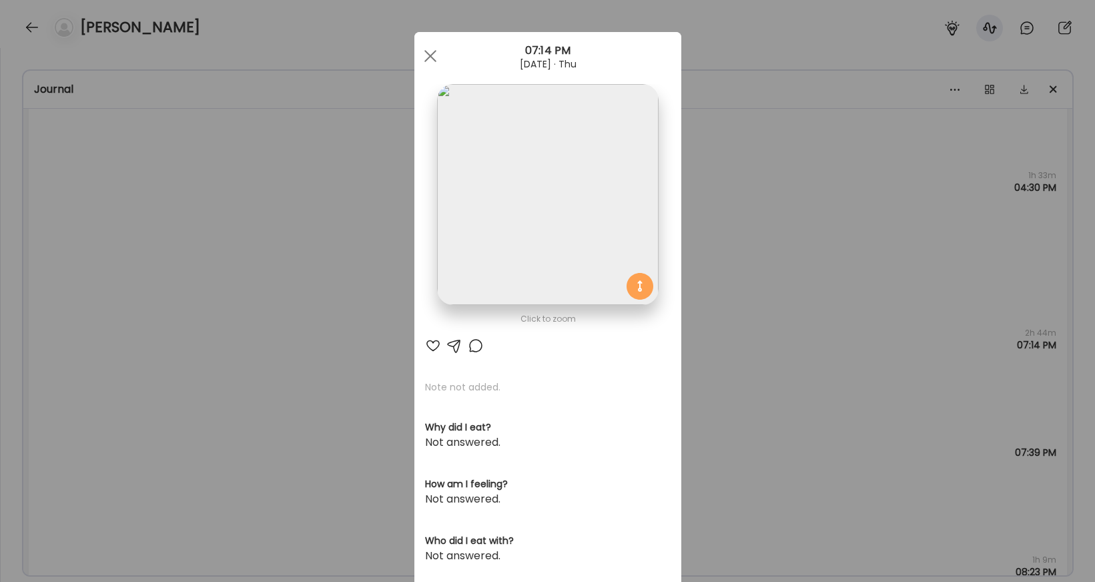
click at [619, 201] on img at bounding box center [547, 194] width 221 height 221
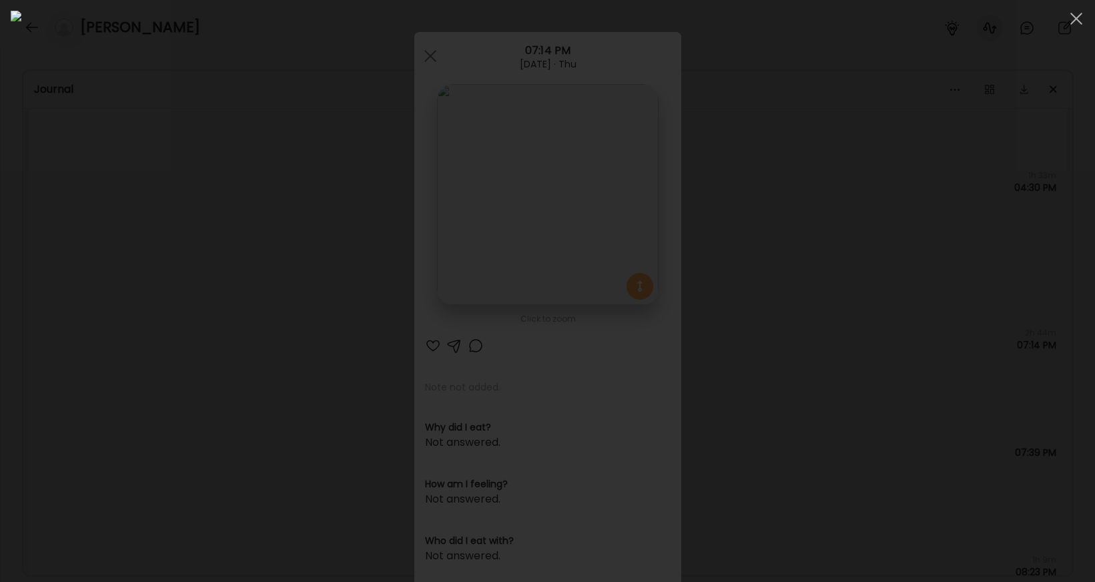
click at [779, 368] on div at bounding box center [548, 291] width 1074 height 561
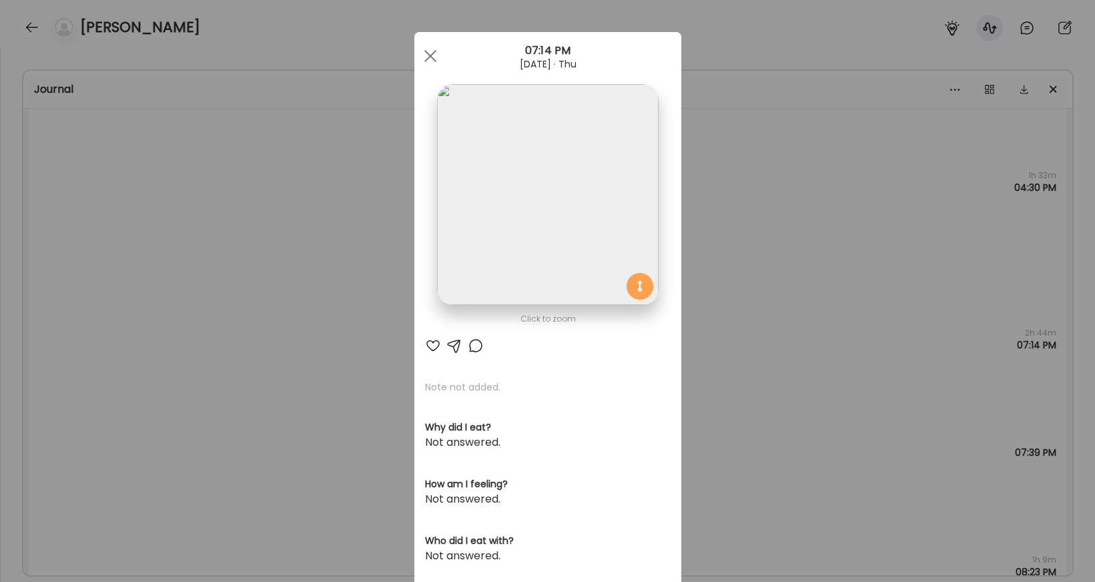
click at [758, 430] on div "Ate Coach Dashboard Wahoo! It’s official Take a moment to set up your Coach Pro…" at bounding box center [547, 291] width 1095 height 582
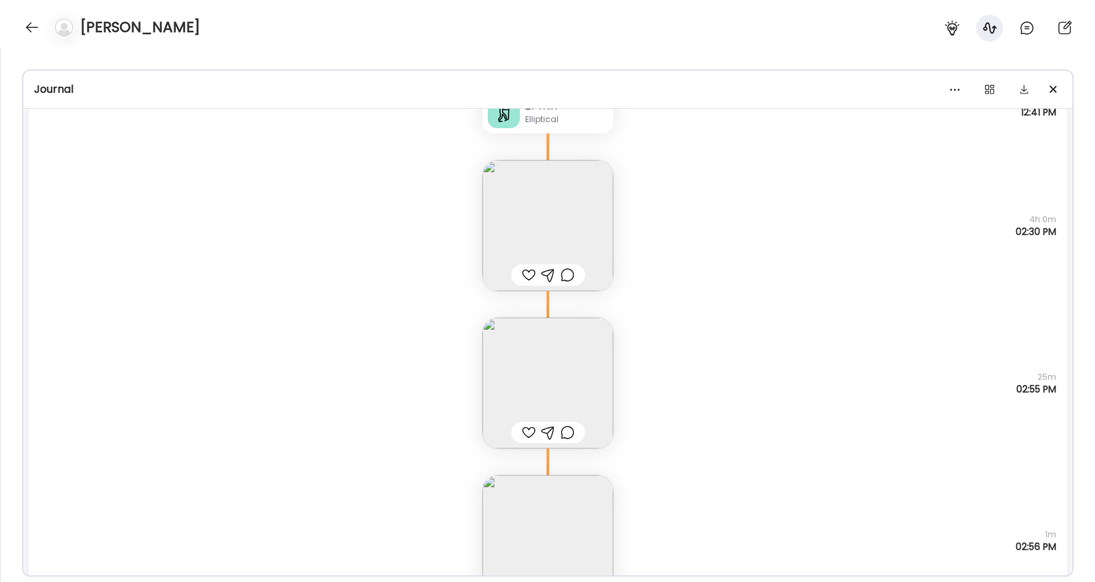
scroll to position [1177, 0]
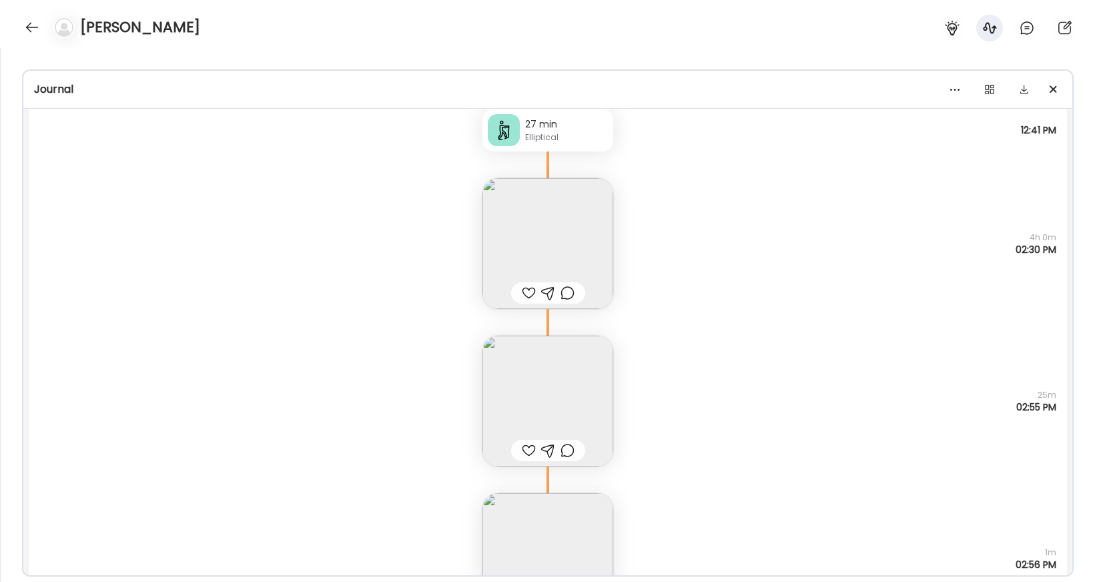
click at [545, 406] on img at bounding box center [547, 401] width 131 height 131
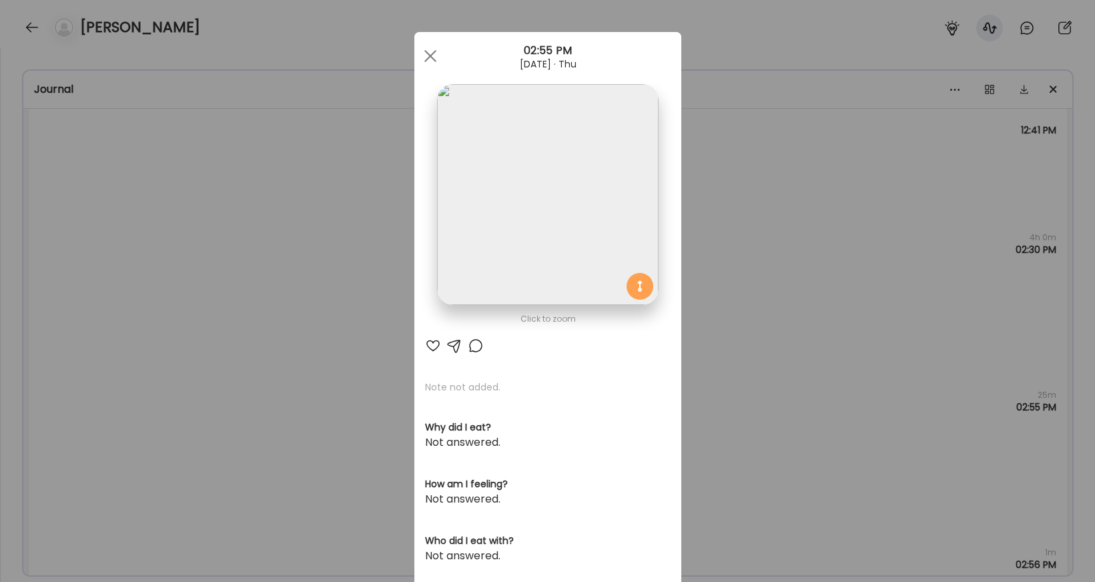
click at [589, 200] on img at bounding box center [547, 194] width 221 height 221
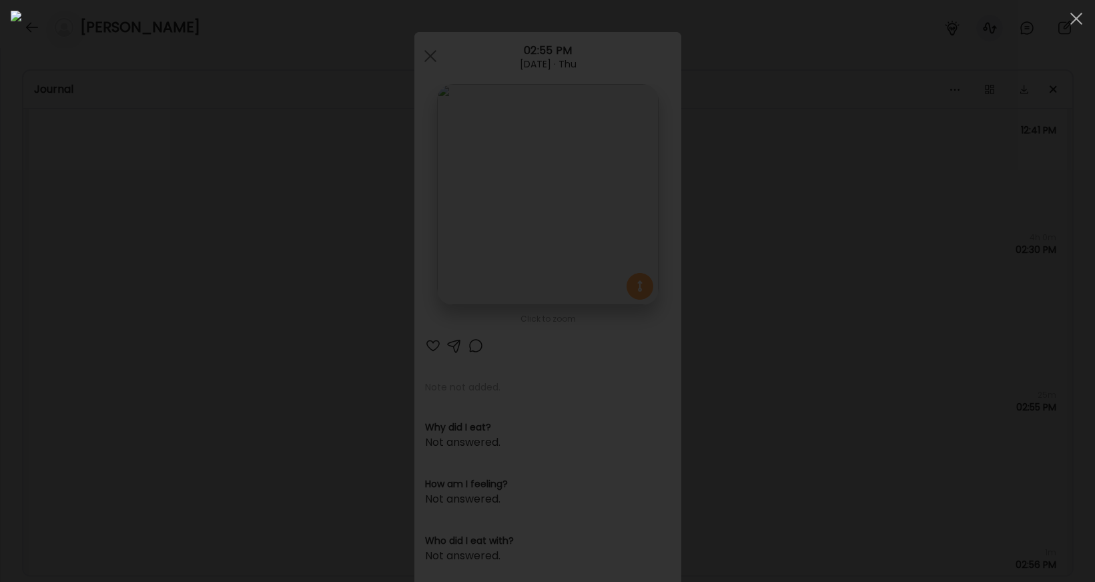
click at [779, 286] on div at bounding box center [548, 291] width 1074 height 561
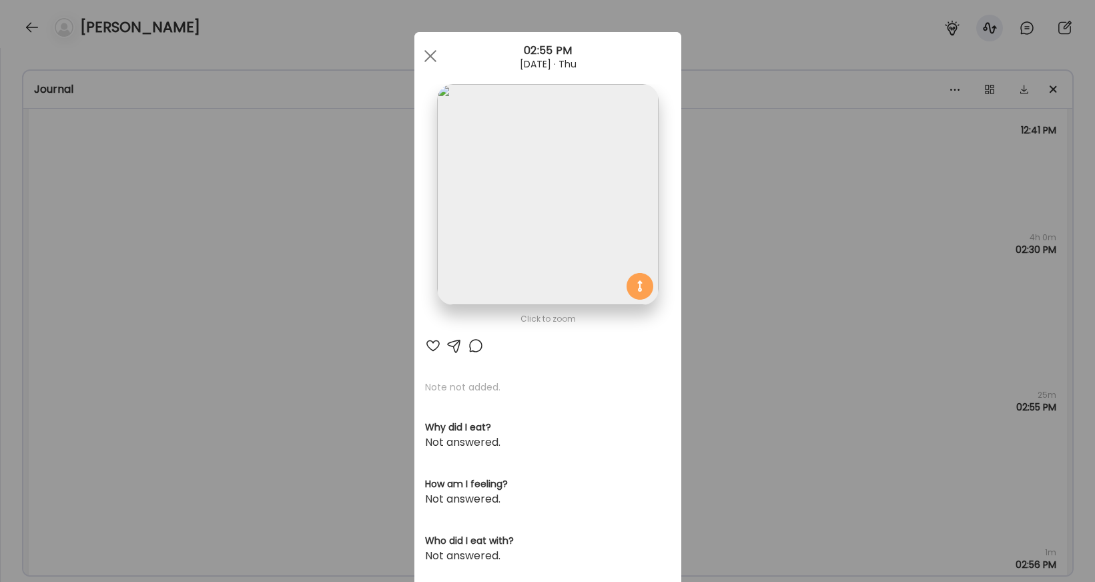
click at [778, 310] on div "Ate Coach Dashboard Wahoo! It’s official Take a moment to set up your Coach Pro…" at bounding box center [547, 291] width 1095 height 582
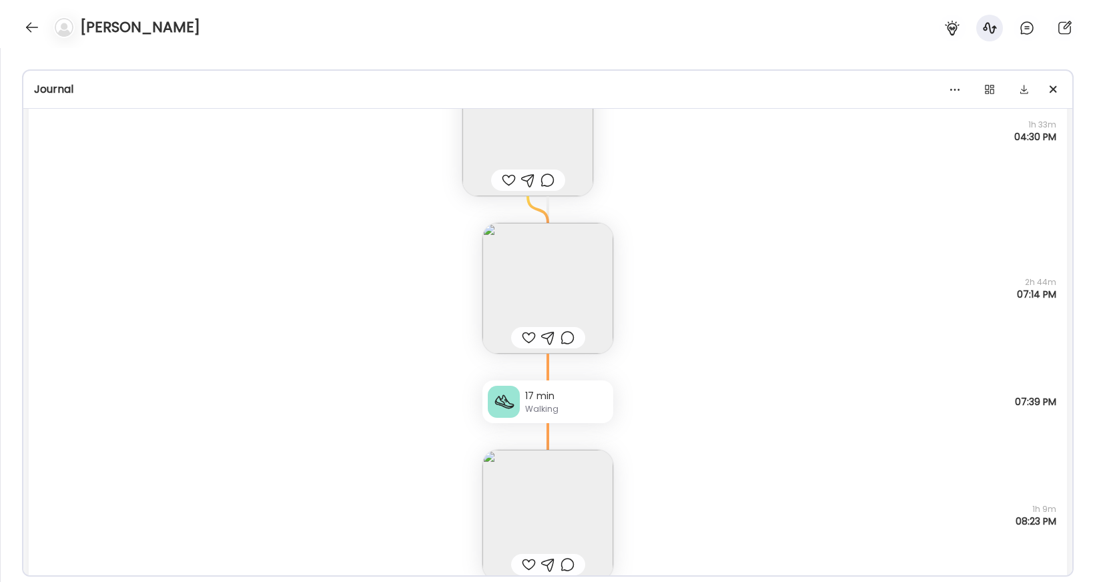
scroll to position [1647, 0]
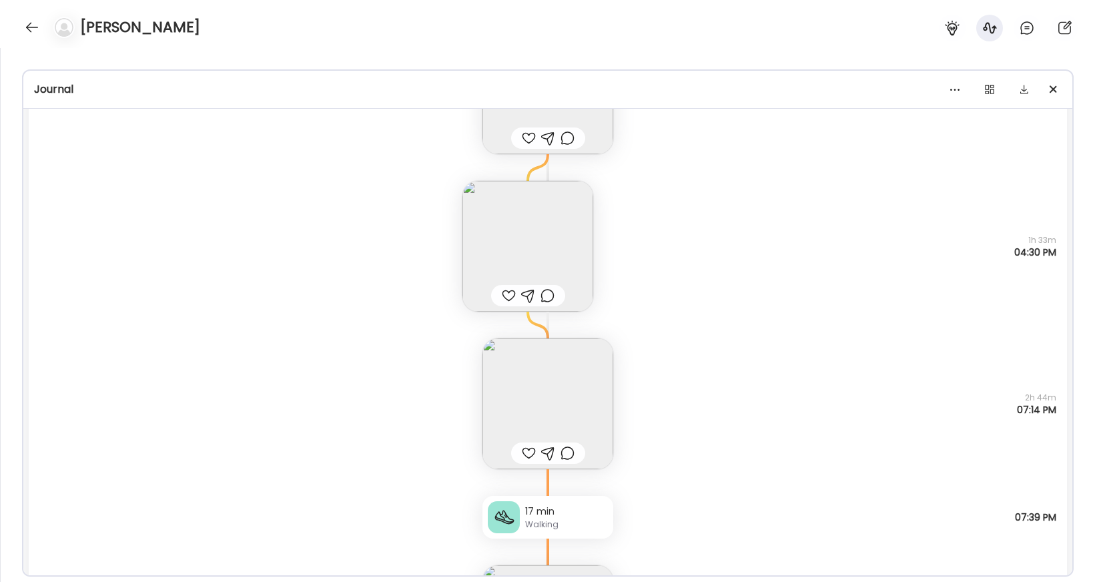
click at [589, 372] on img at bounding box center [547, 403] width 131 height 131
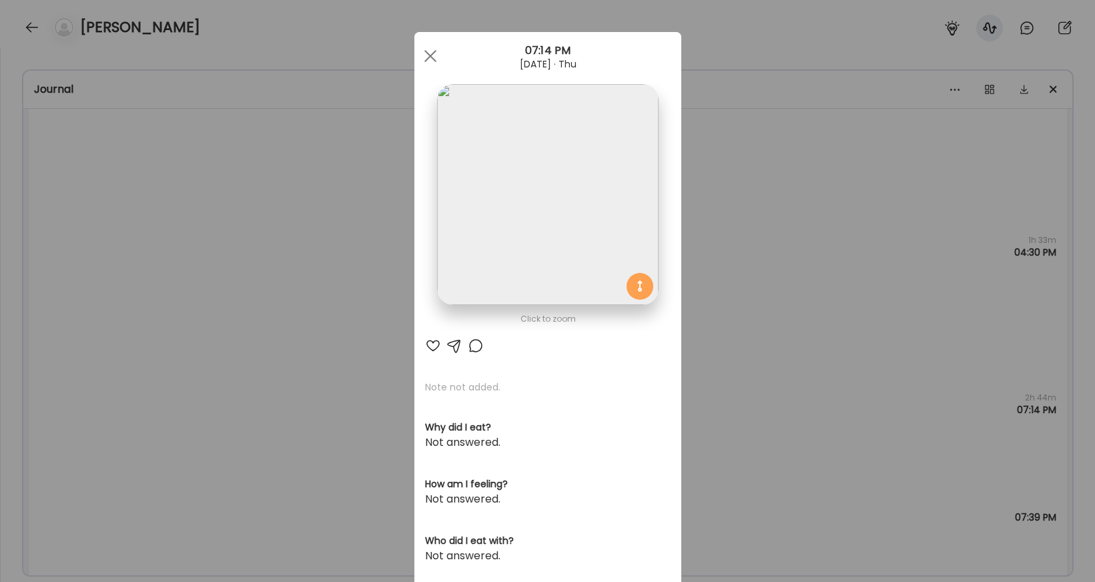
click at [511, 190] on img at bounding box center [547, 194] width 221 height 221
